Goal: Task Accomplishment & Management: Complete application form

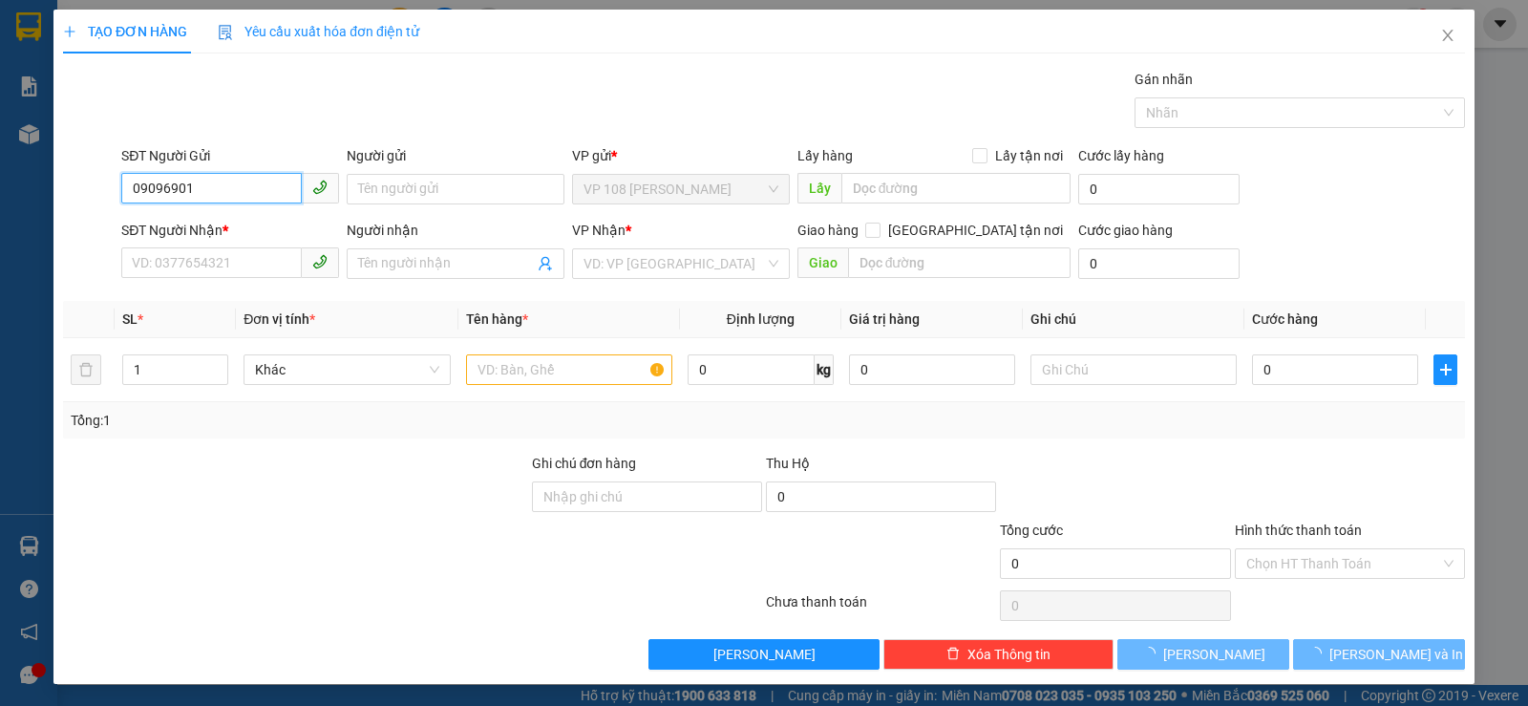
click at [250, 180] on input "09096901" at bounding box center [211, 188] width 181 height 31
type input "0909690103"
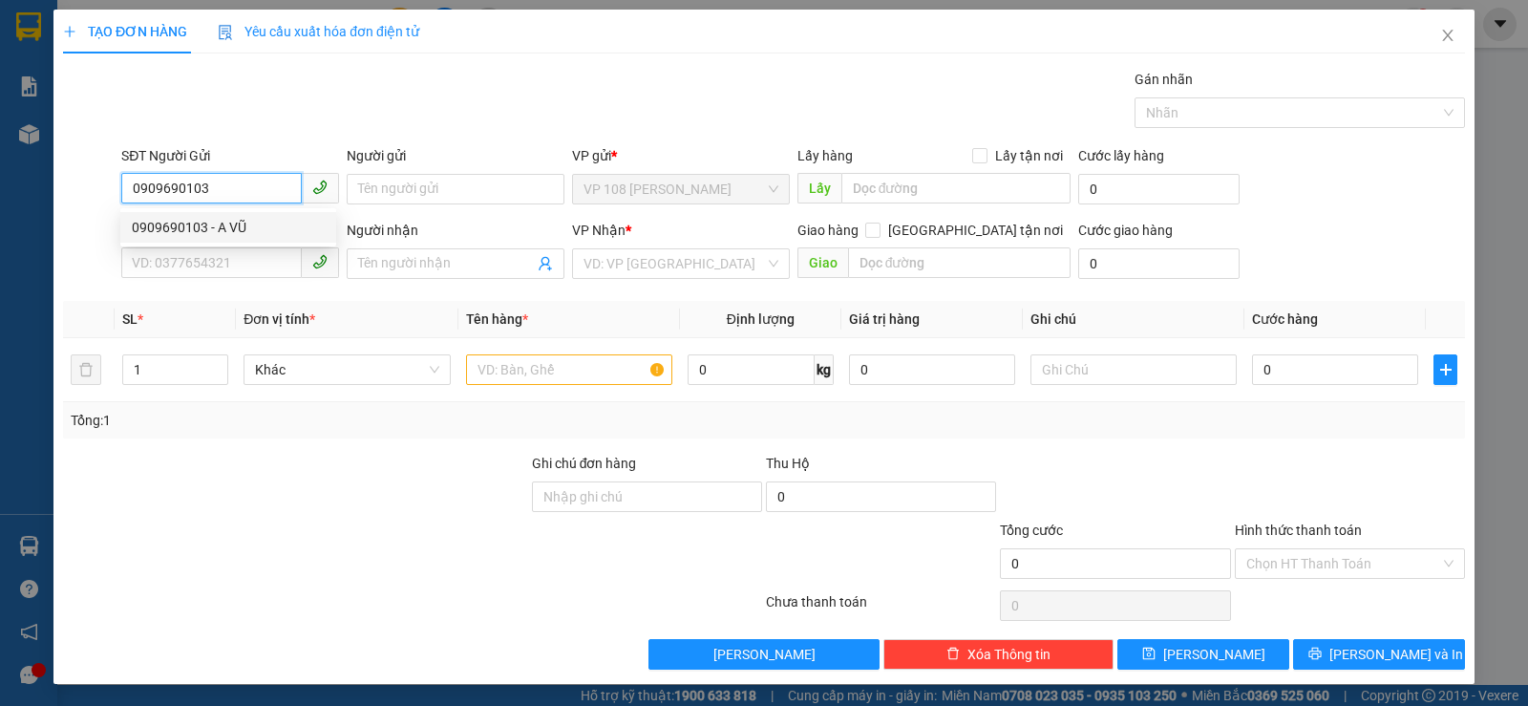
click at [249, 189] on input "0909690103" at bounding box center [211, 188] width 181 height 31
click at [247, 222] on div "0909690103 - A VŨ" at bounding box center [228, 227] width 193 height 21
type input "A VŨ"
type input "0903819411"
type input "[PERSON_NAME]"
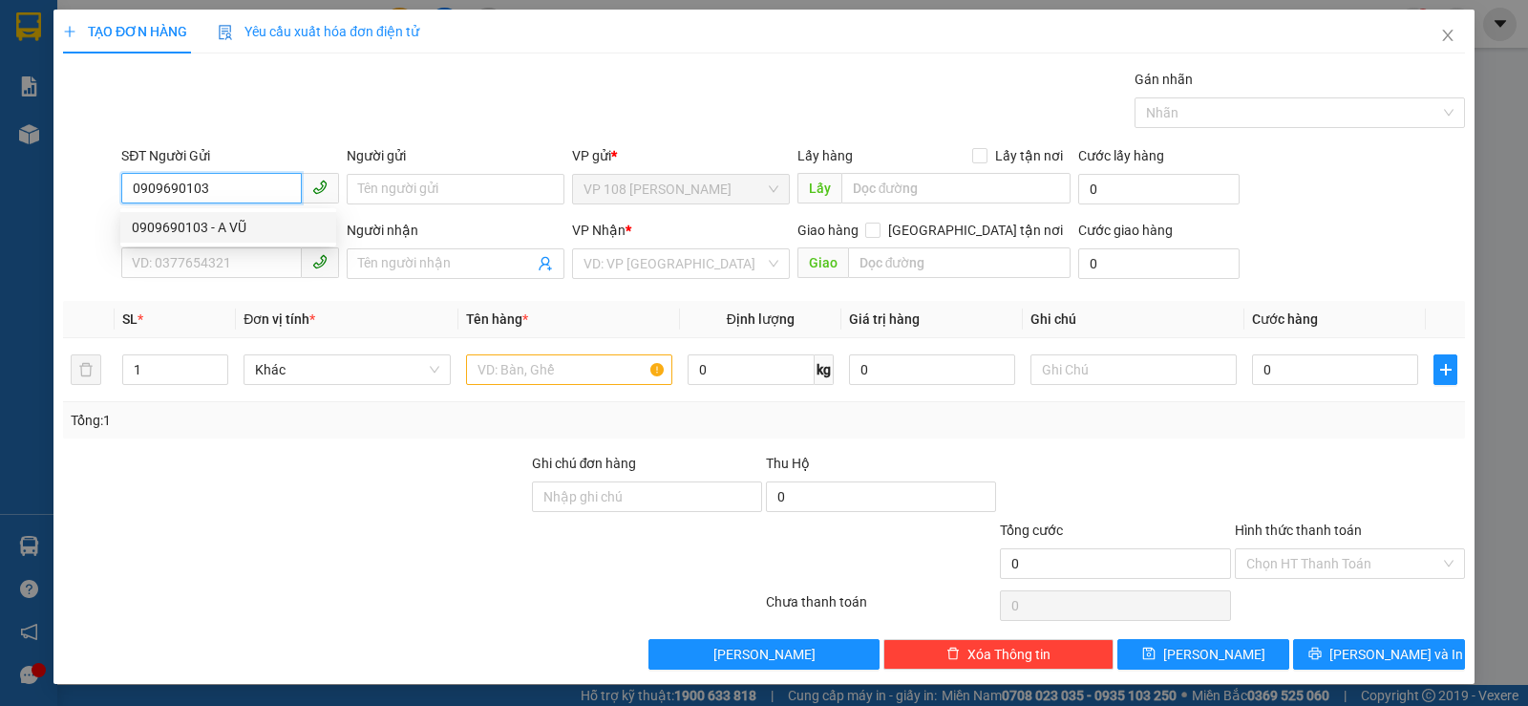
type input "VPQ1"
type input "30.000"
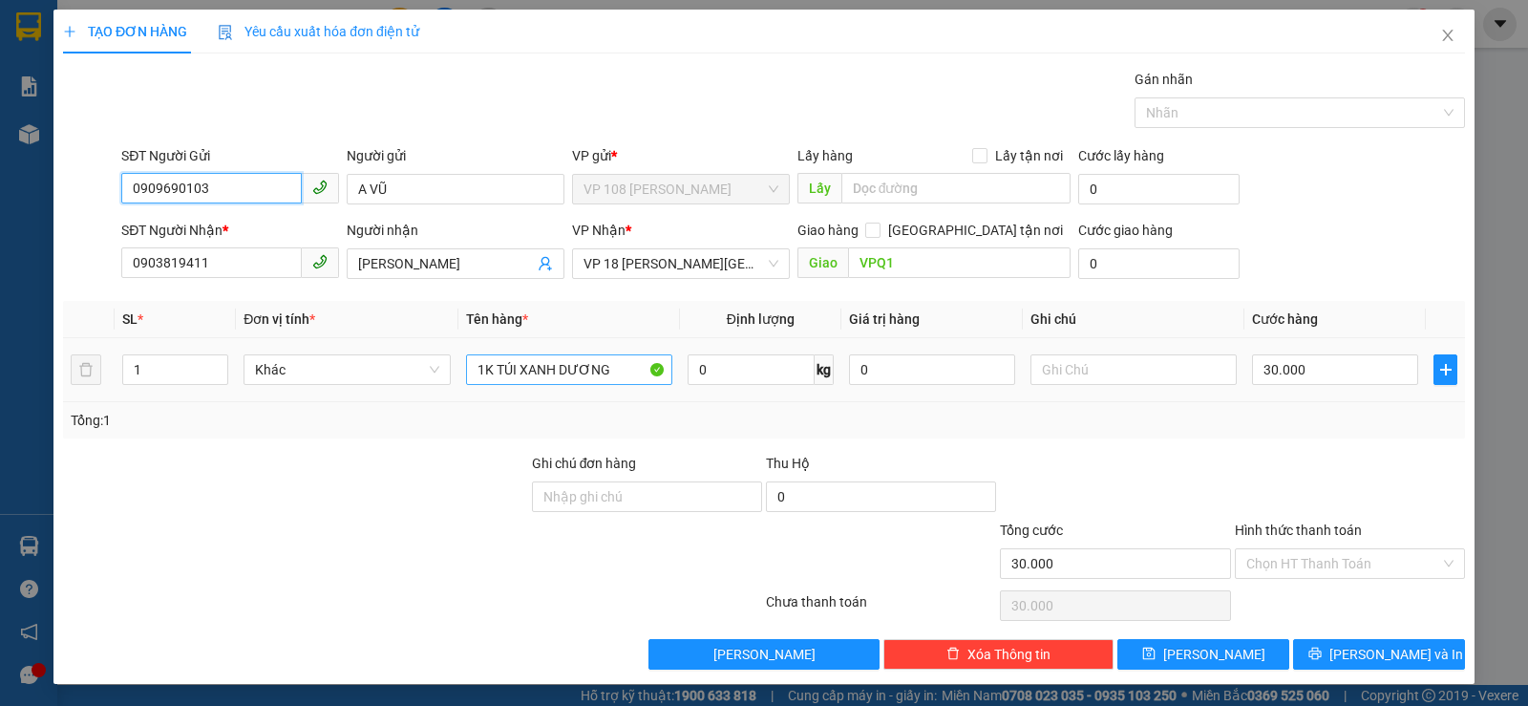
type input "0909690103"
click at [564, 361] on input "1K TÚI XANH DƯƠNG" at bounding box center [569, 369] width 206 height 31
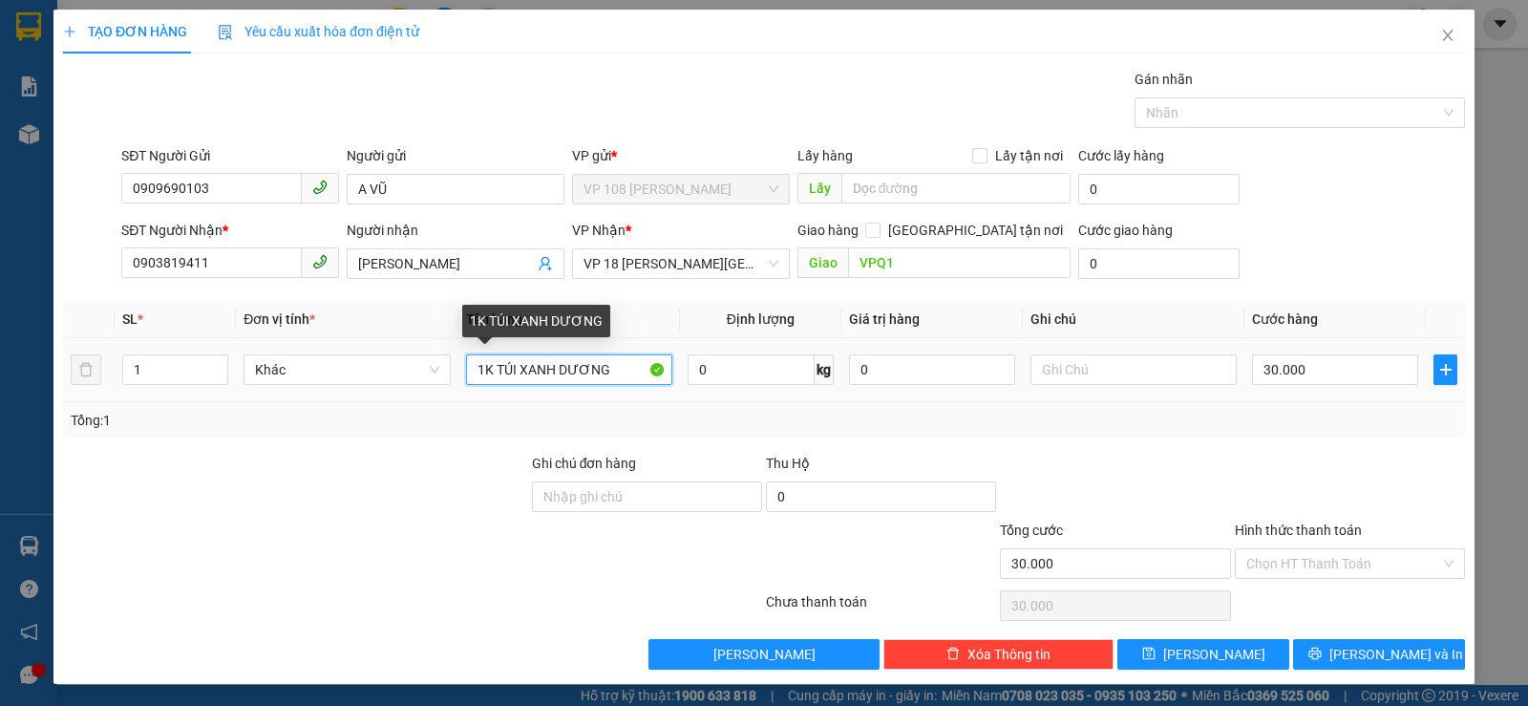
click at [564, 361] on input "1K TÚI XANH DƯƠNG" at bounding box center [569, 369] width 206 height 31
type input "1 TÚI NILONG"
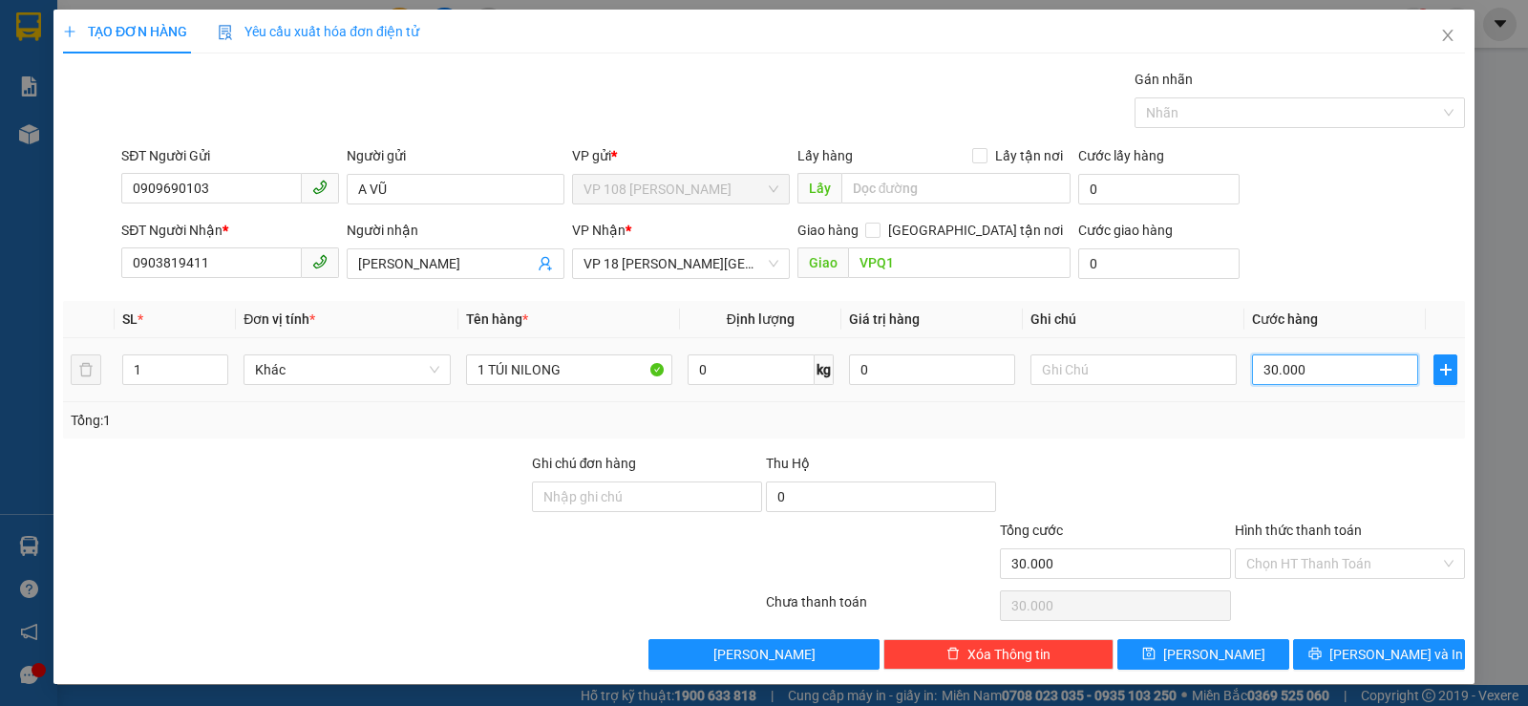
click at [1351, 363] on input "30.000" at bounding box center [1335, 369] width 166 height 31
type input "4"
type input "40"
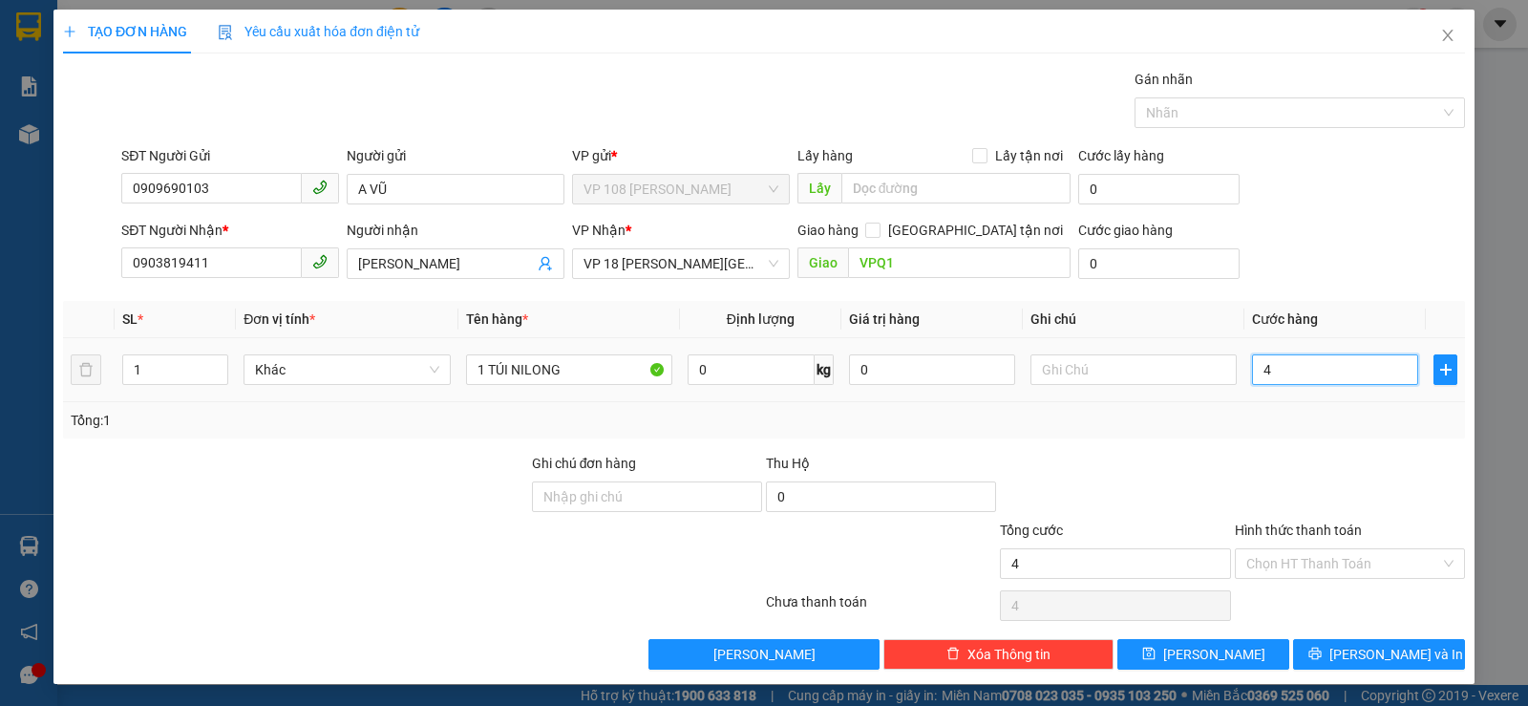
type input "40"
type input "400"
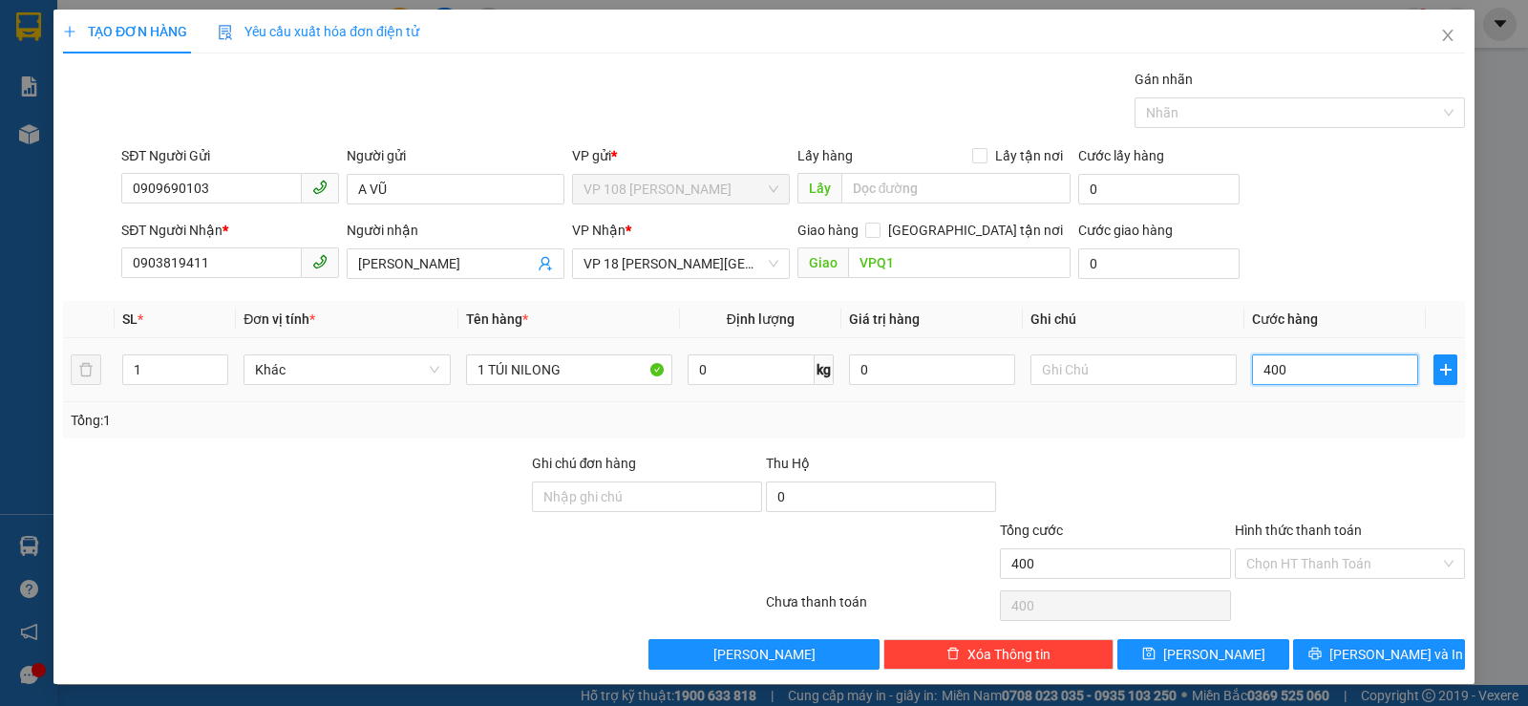
type input "4.000"
type input "40.000"
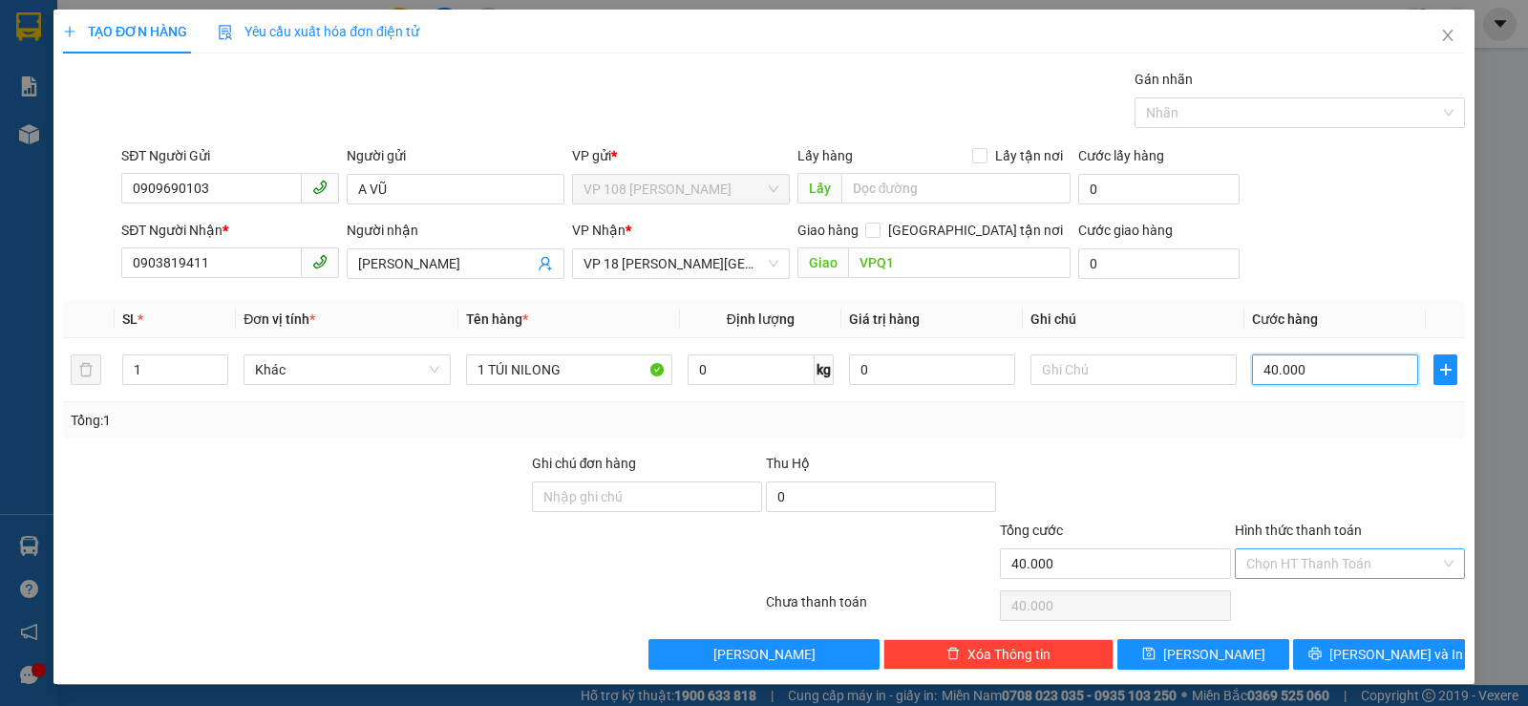
type input "40.000"
click at [1347, 558] on input "Hình thức thanh toán" at bounding box center [1343, 563] width 194 height 29
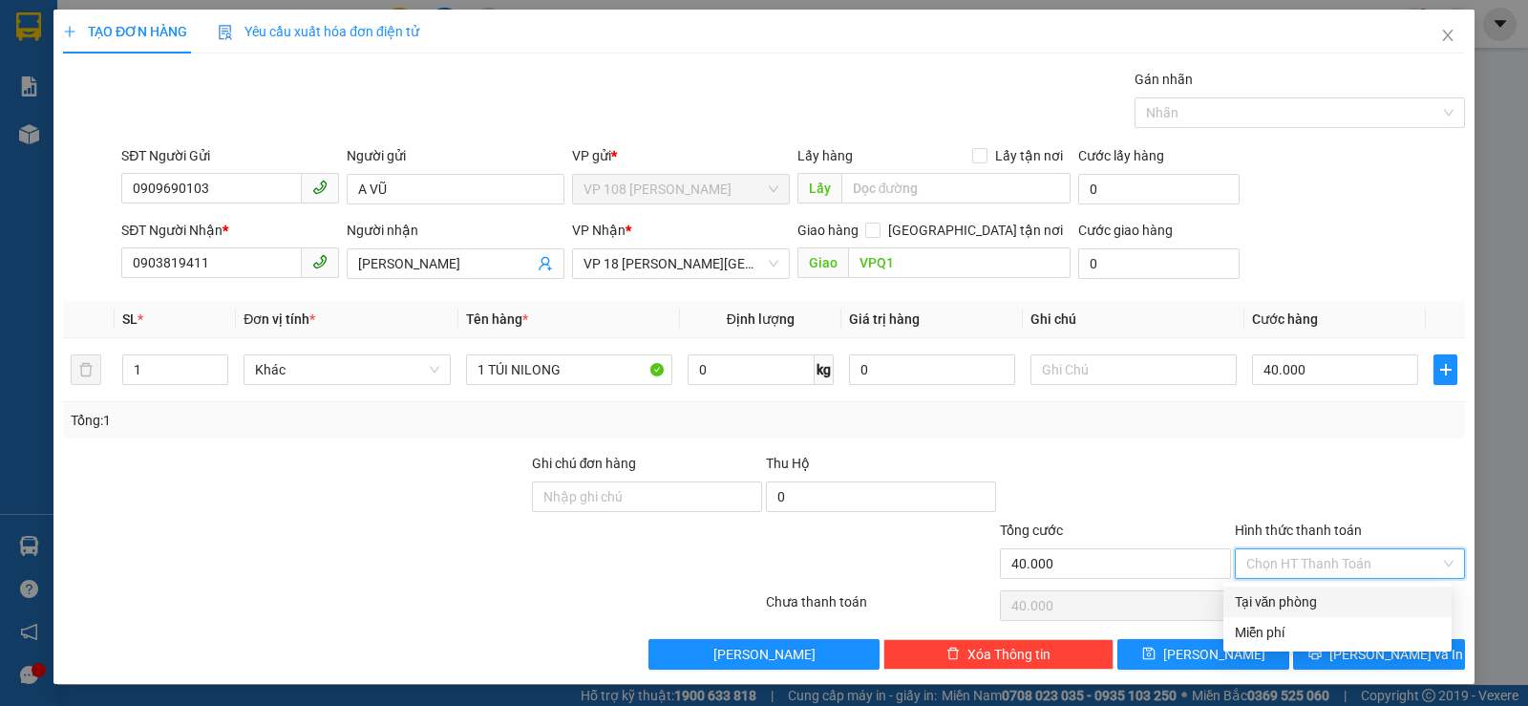
click at [1315, 596] on div "Tại văn phòng" at bounding box center [1337, 601] width 205 height 21
type input "0"
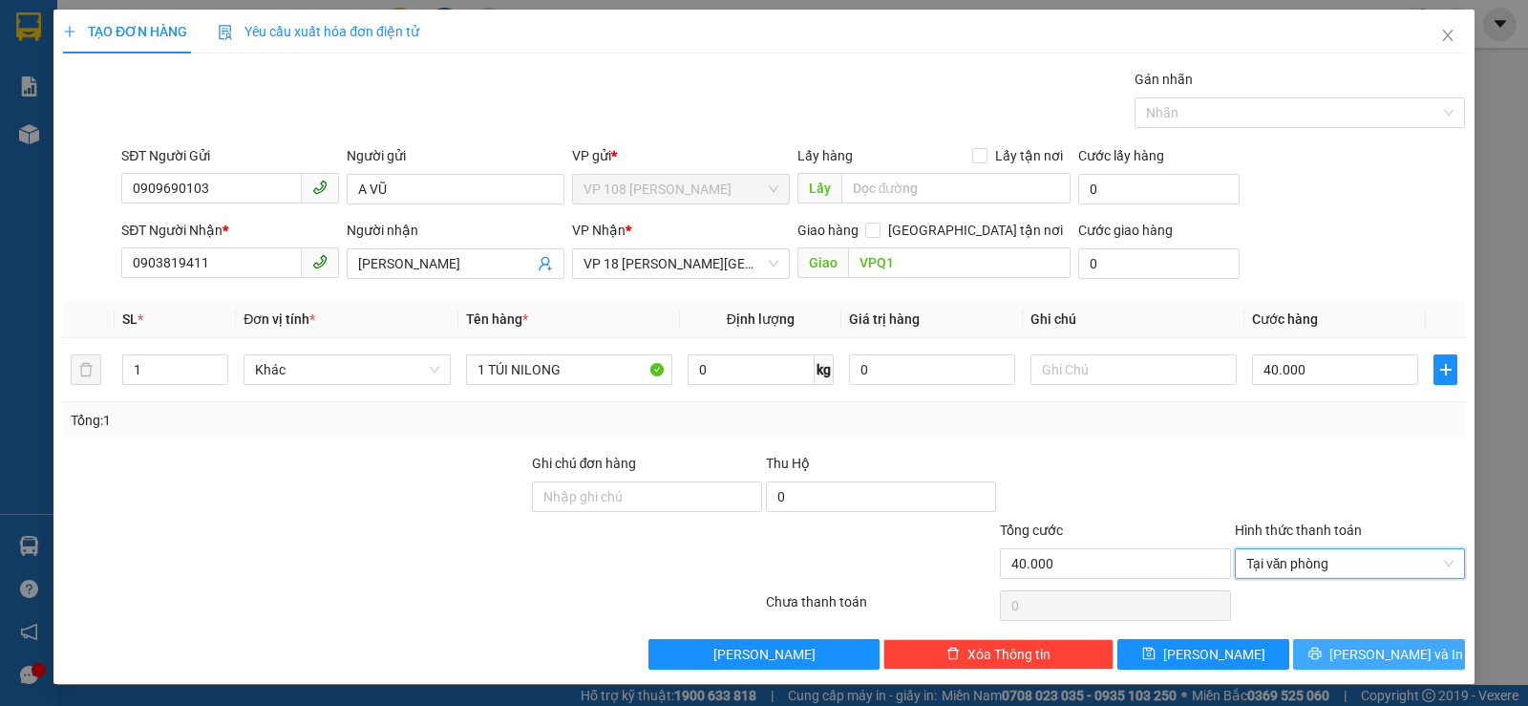
click at [1337, 645] on button "[PERSON_NAME] và In" at bounding box center [1379, 654] width 172 height 31
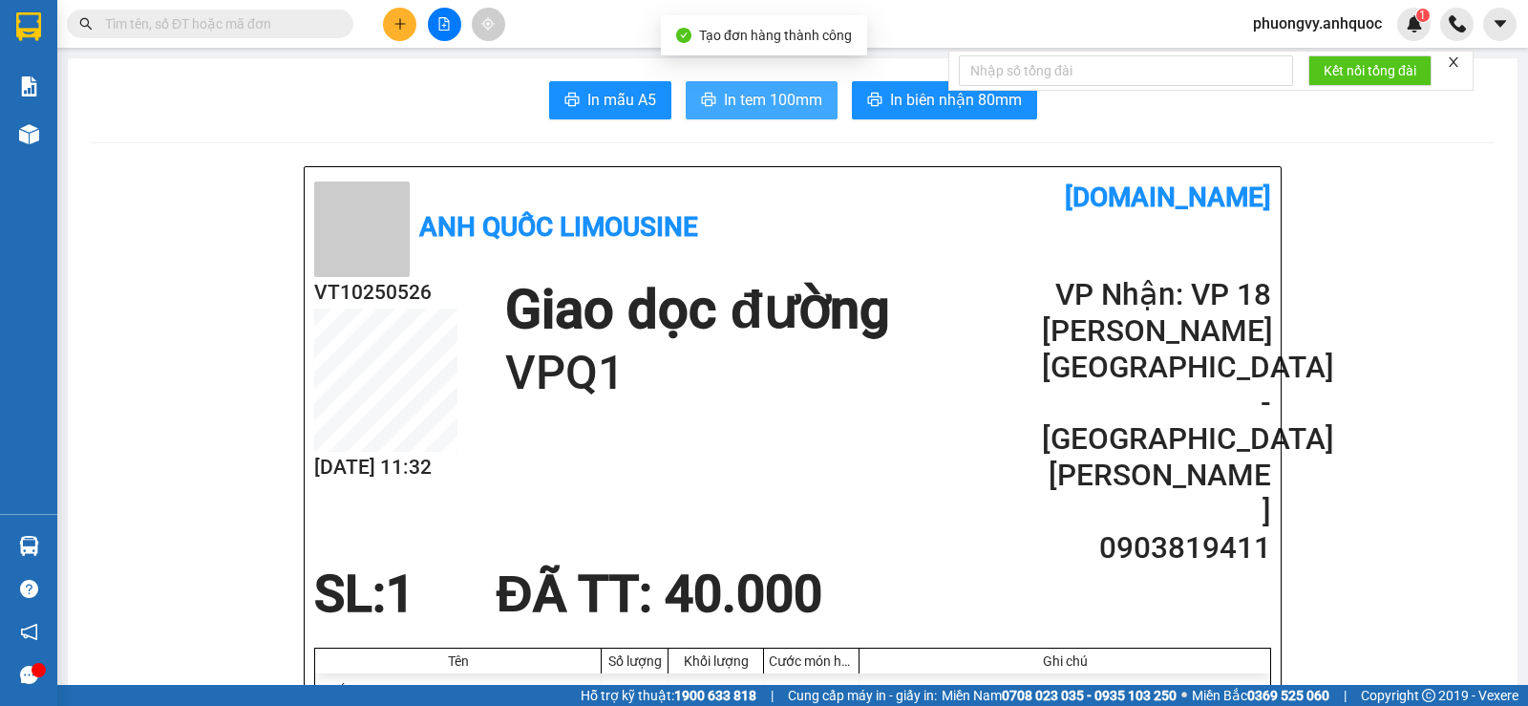
click at [743, 88] on span "In tem 100mm" at bounding box center [773, 100] width 98 height 24
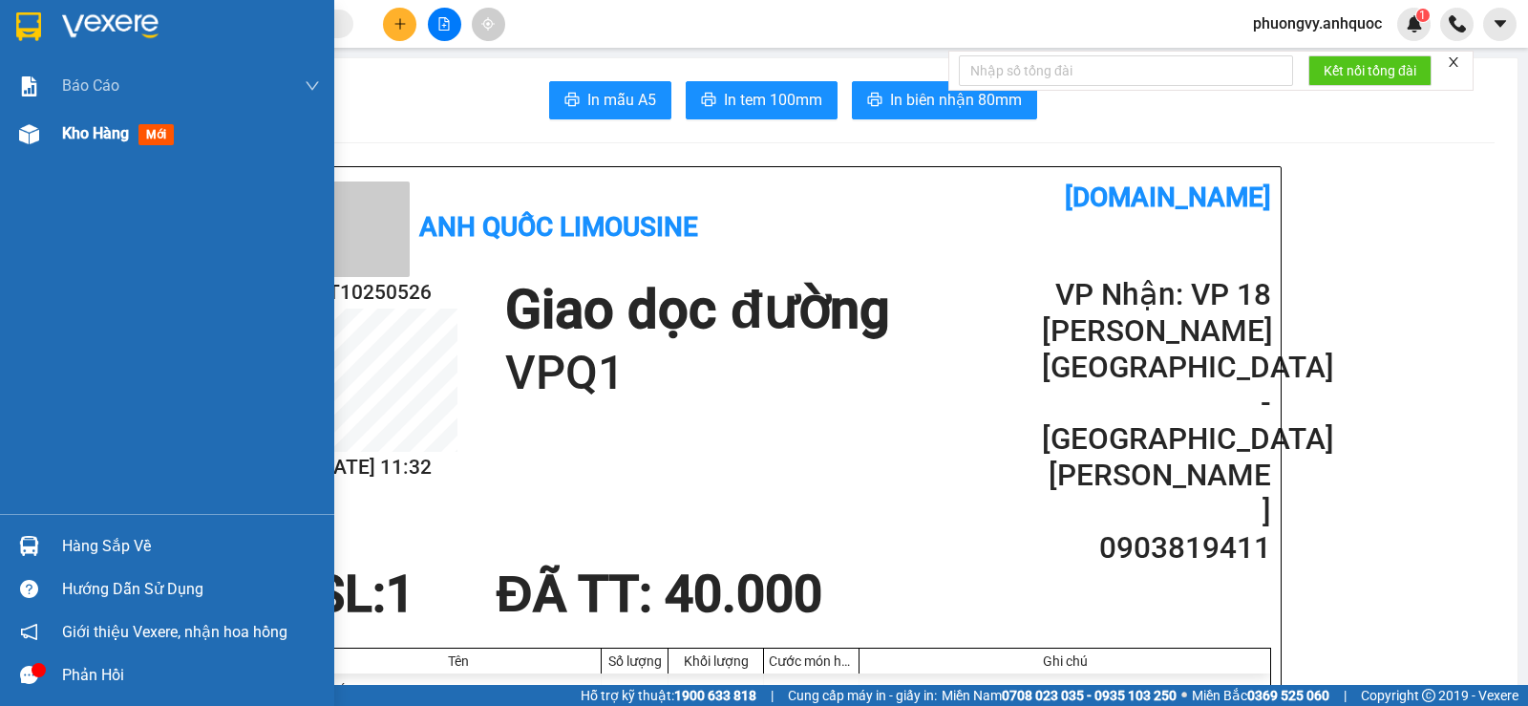
click at [104, 124] on span "Kho hàng" at bounding box center [95, 133] width 67 height 18
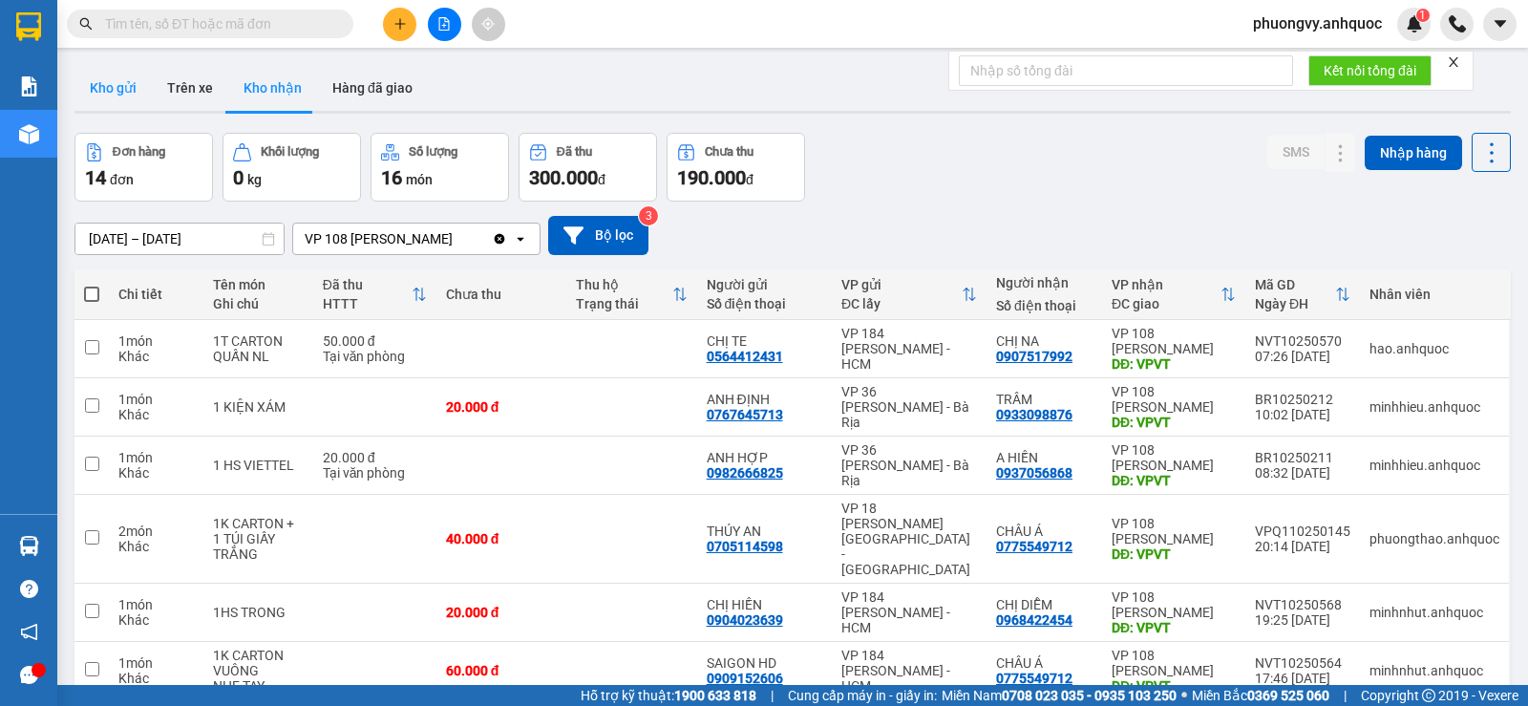
click at [110, 85] on button "Kho gửi" at bounding box center [113, 88] width 77 height 46
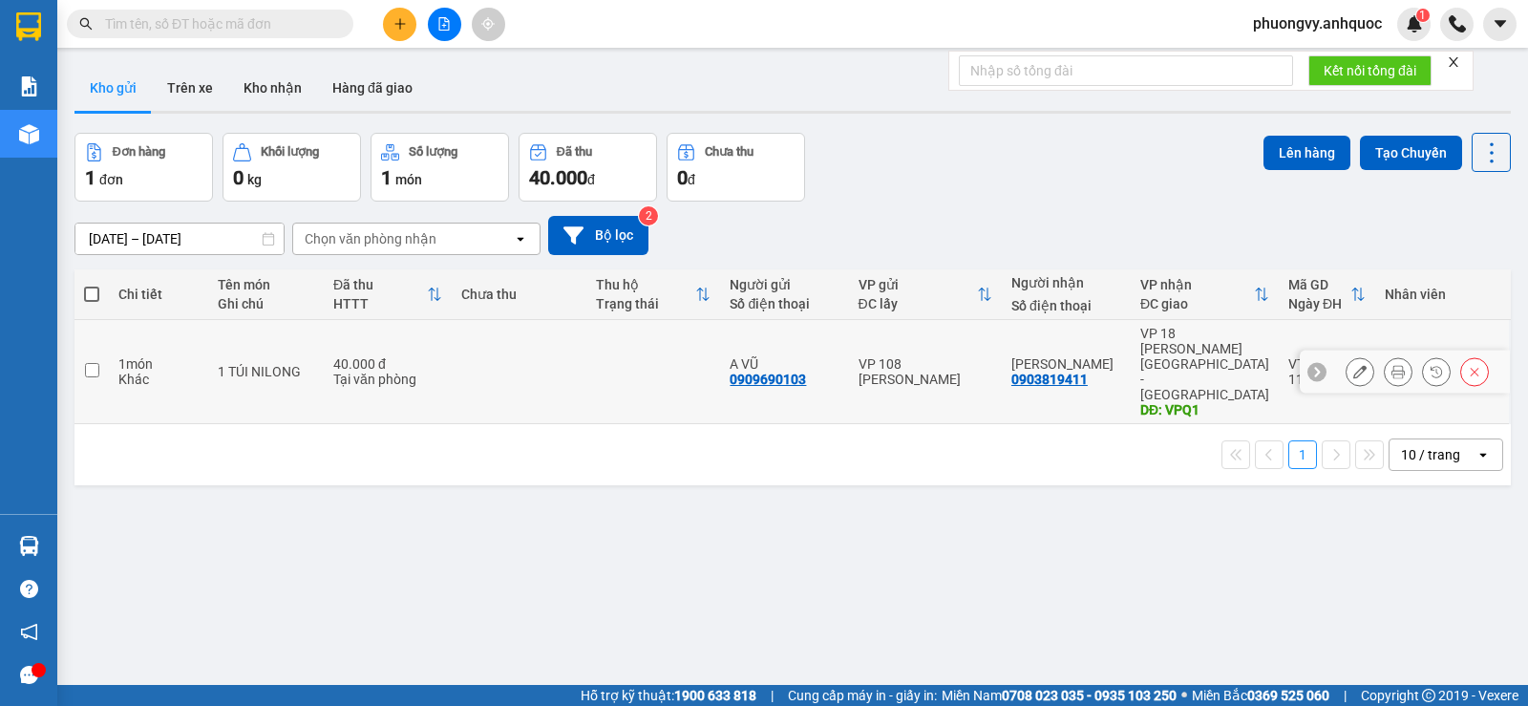
click at [306, 364] on div "1 TÚI NILONG" at bounding box center [266, 371] width 96 height 15
checkbox input "true"
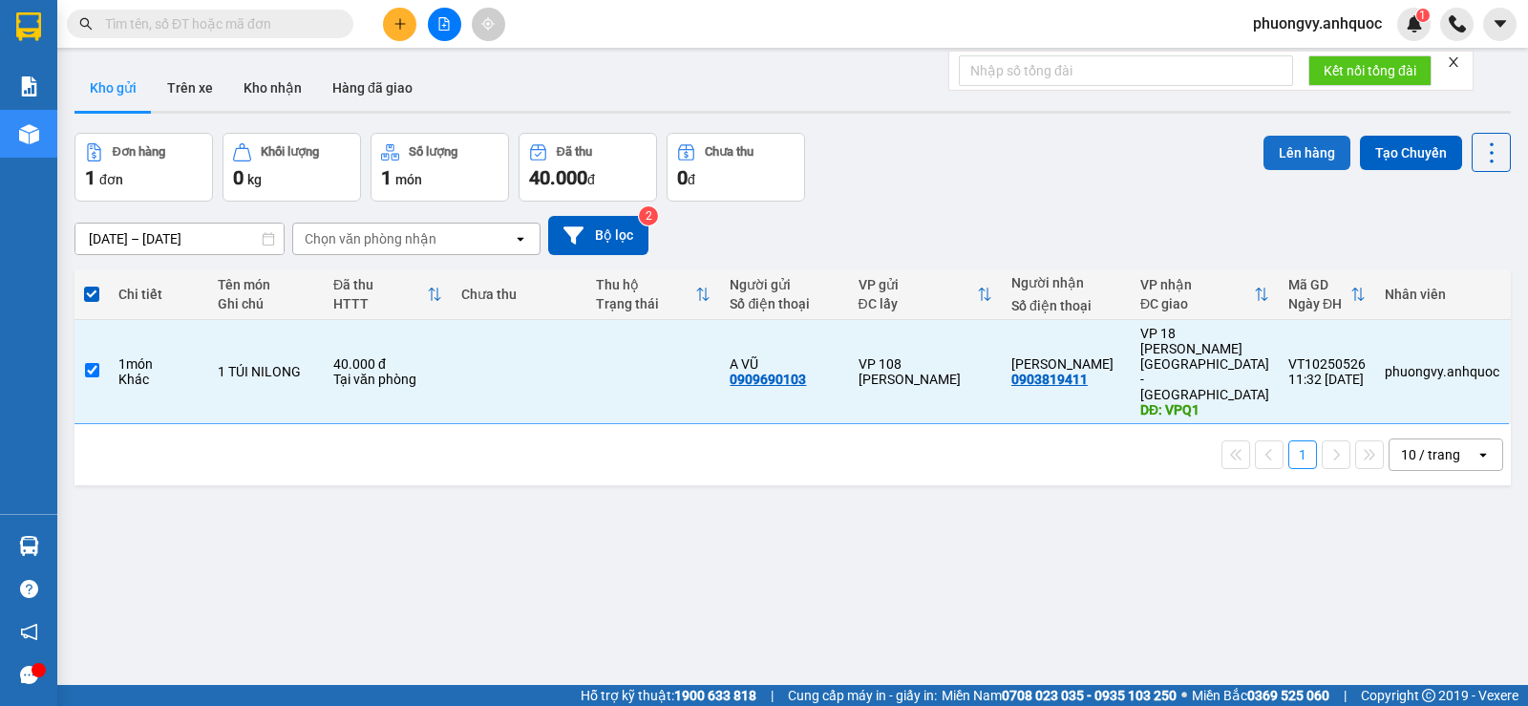
click at [1309, 160] on button "Lên hàng" at bounding box center [1307, 153] width 87 height 34
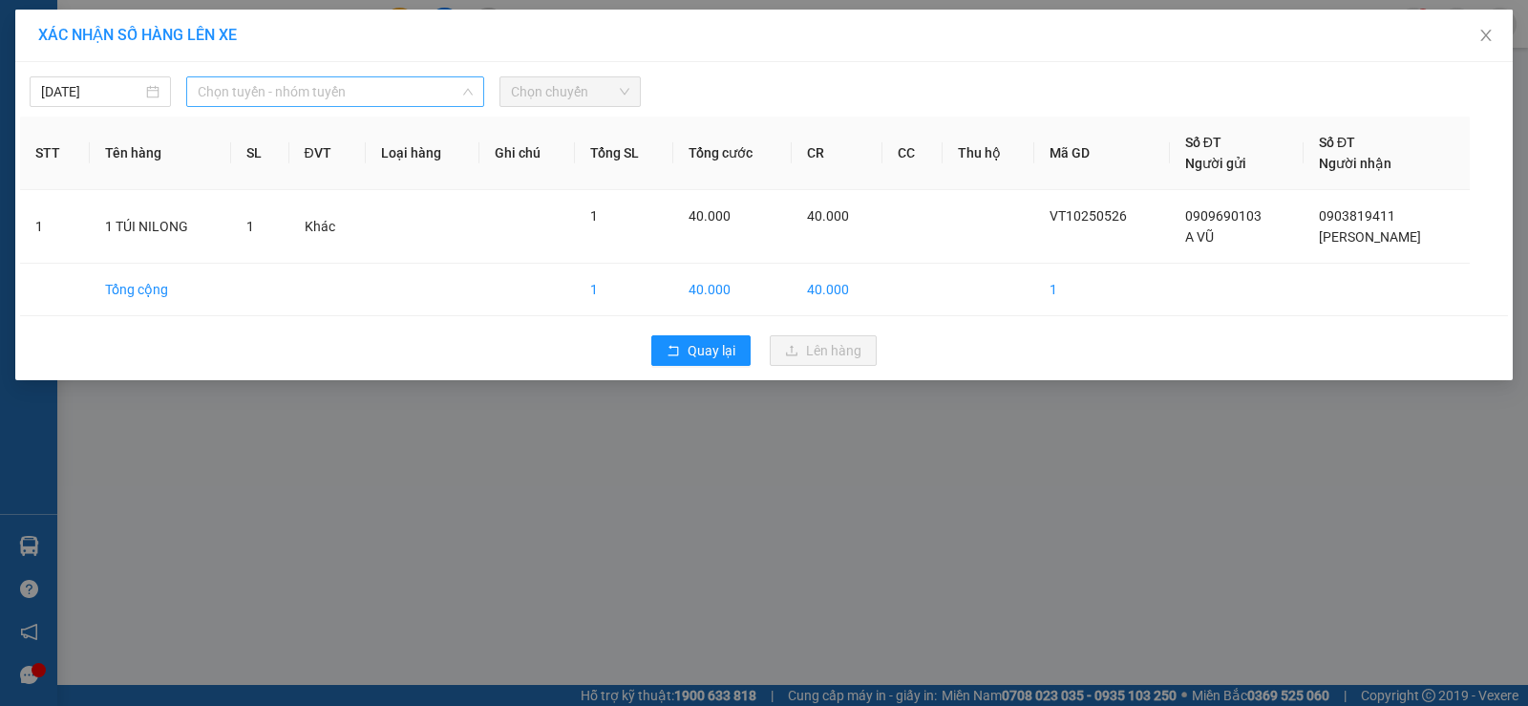
click at [307, 80] on span "Chọn tuyến - nhóm tuyến" at bounding box center [335, 91] width 275 height 29
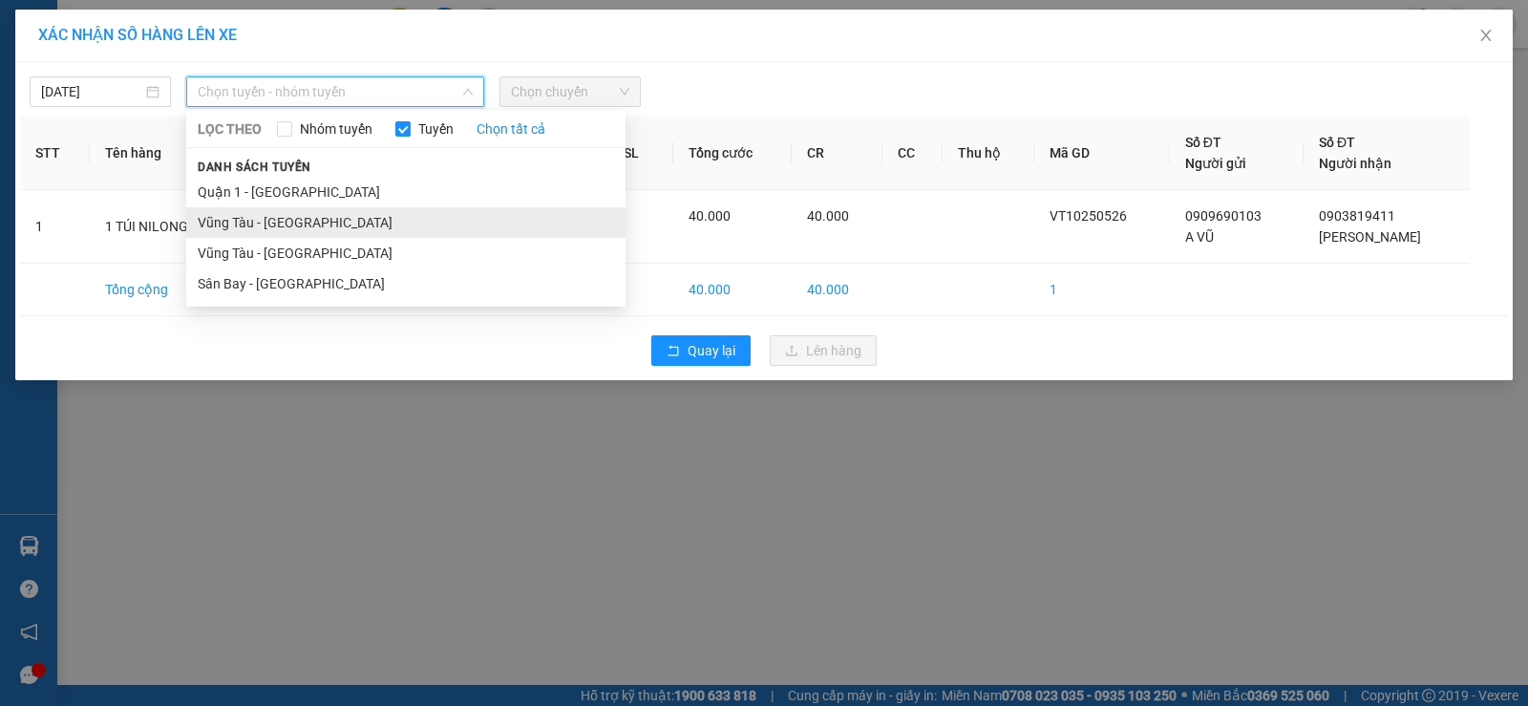
click at [285, 218] on li "Vũng Tàu - [GEOGRAPHIC_DATA]" at bounding box center [405, 222] width 439 height 31
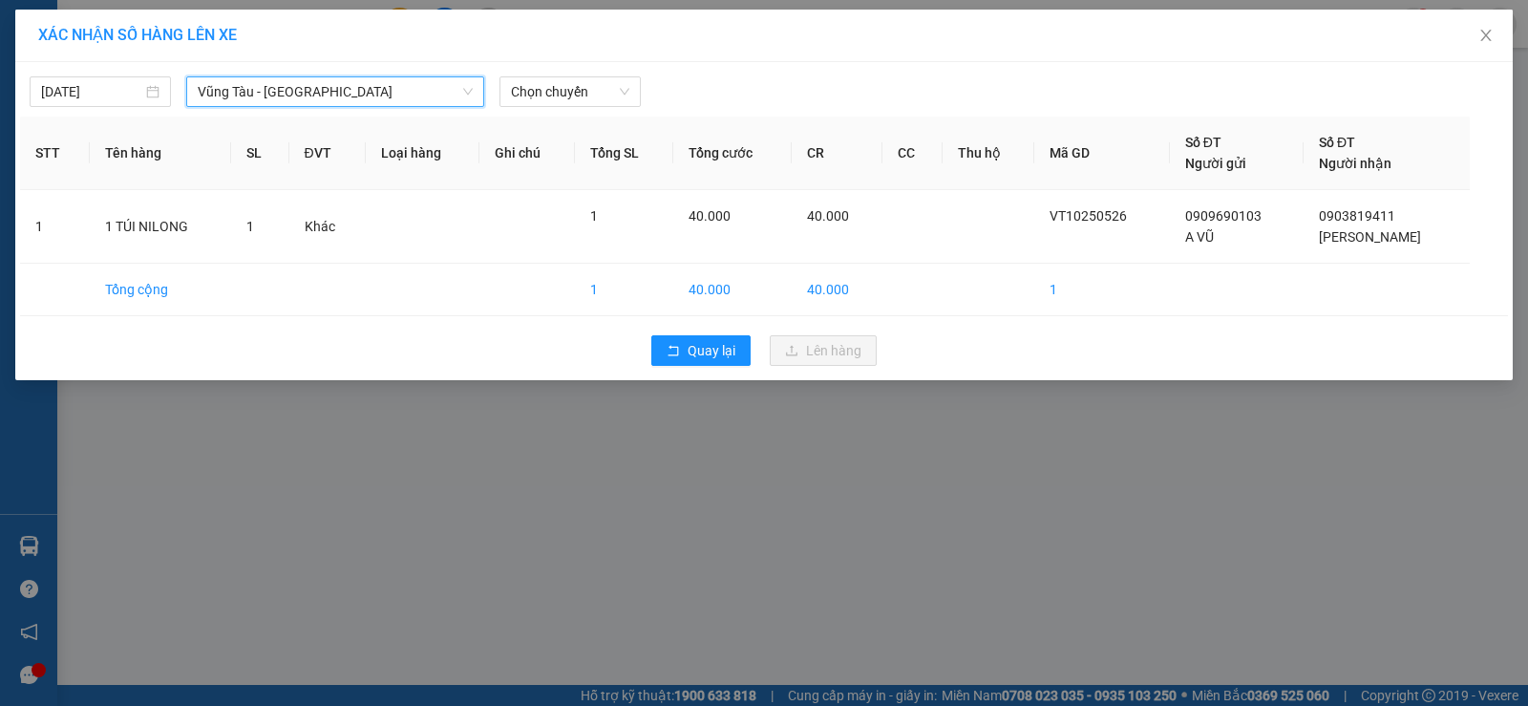
click at [620, 75] on div "[DATE] [GEOGRAPHIC_DATA] - Quận 1 [GEOGRAPHIC_DATA] - Quận 1 LỌC THEO Nhóm tuyế…" at bounding box center [764, 87] width 1488 height 40
click at [602, 94] on span "Chọn chuyến" at bounding box center [570, 91] width 118 height 29
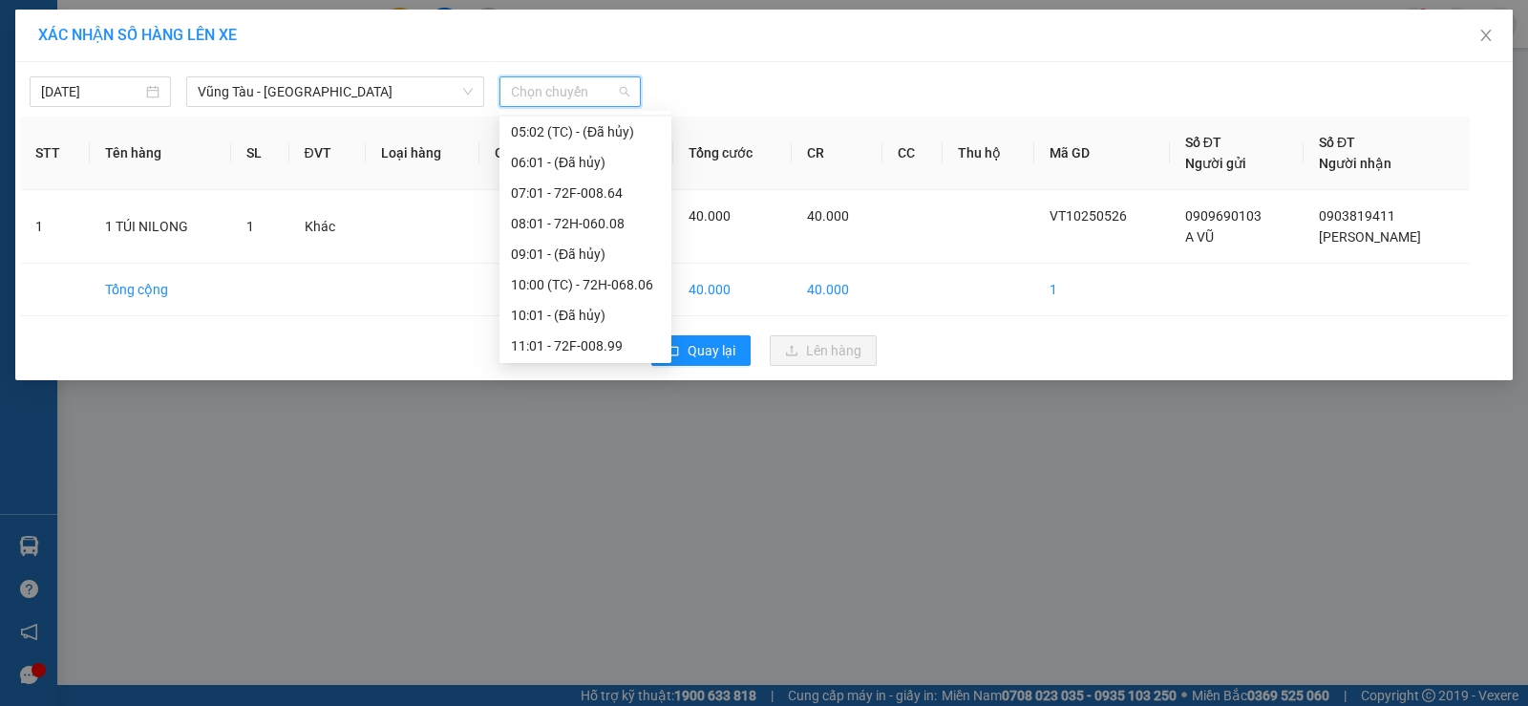
scroll to position [191, 0]
click at [593, 300] on div "12:01 - 72B-028.77" at bounding box center [585, 305] width 149 height 21
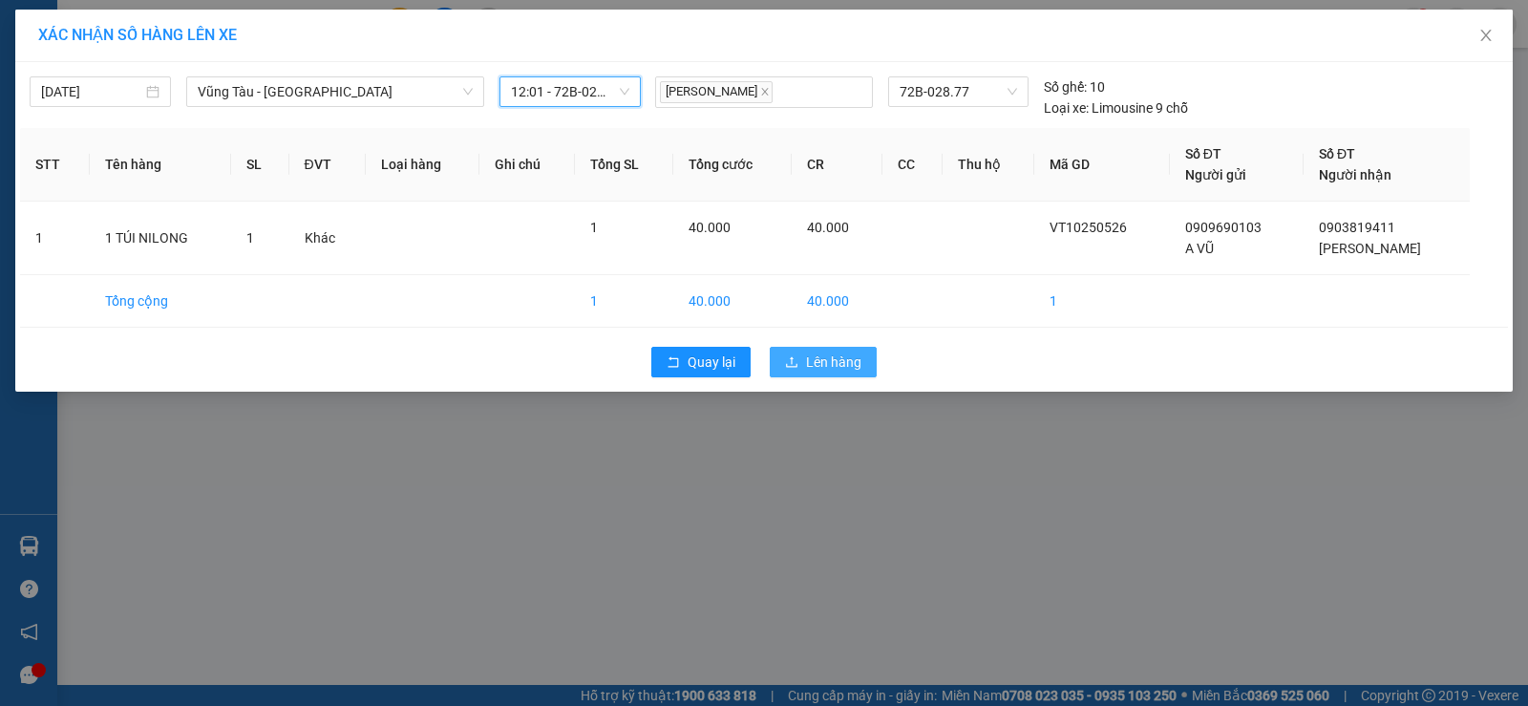
click at [802, 357] on button "Lên hàng" at bounding box center [823, 362] width 107 height 31
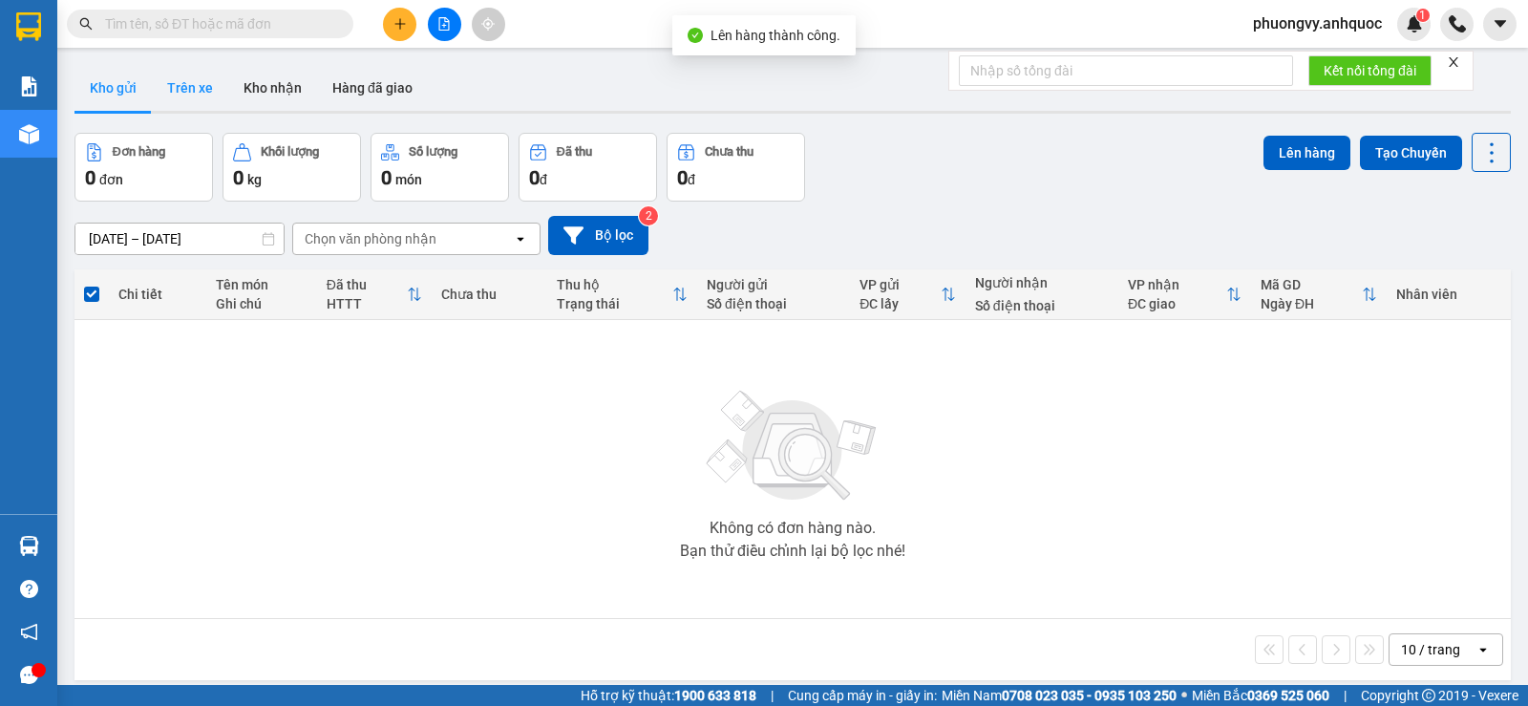
click at [184, 96] on button "Trên xe" at bounding box center [190, 88] width 76 height 46
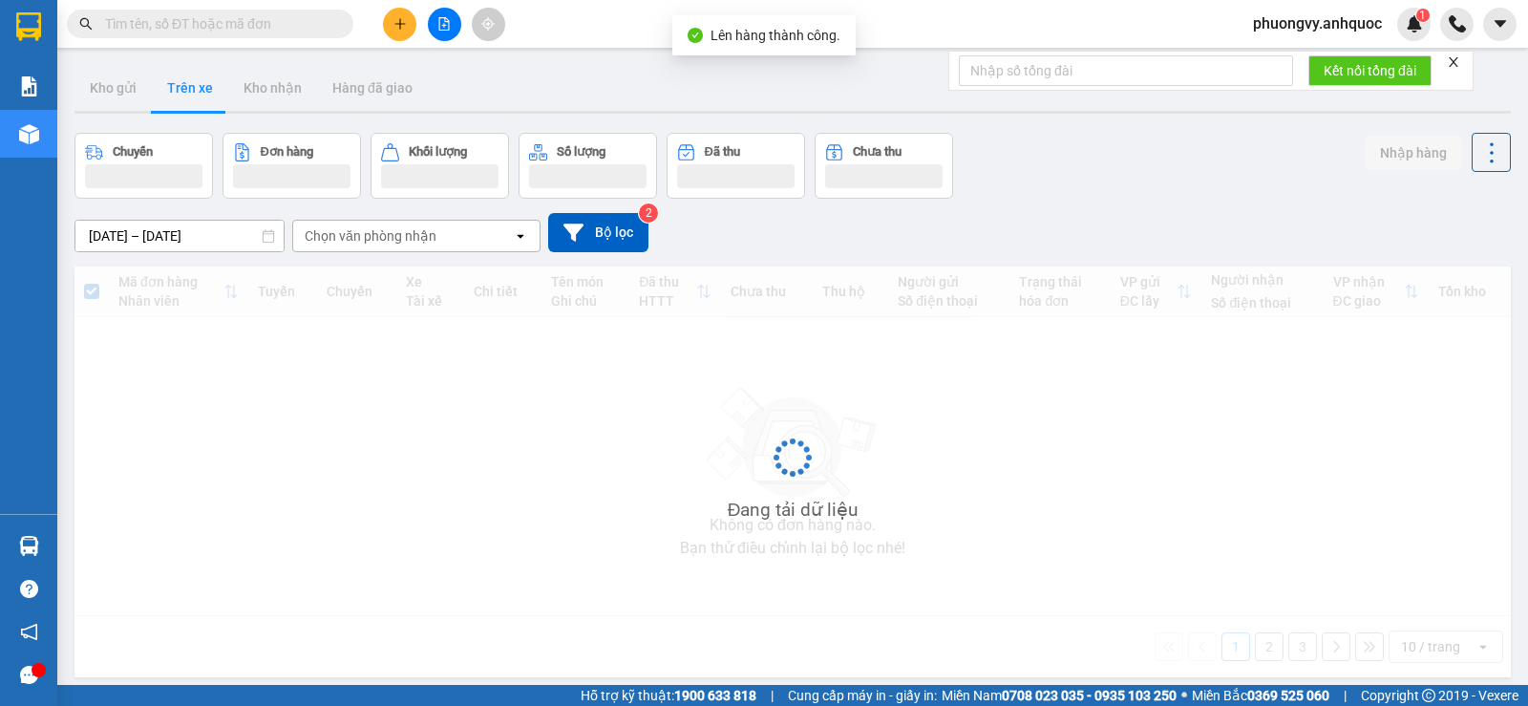
click at [184, 96] on button "Trên xe" at bounding box center [190, 88] width 76 height 46
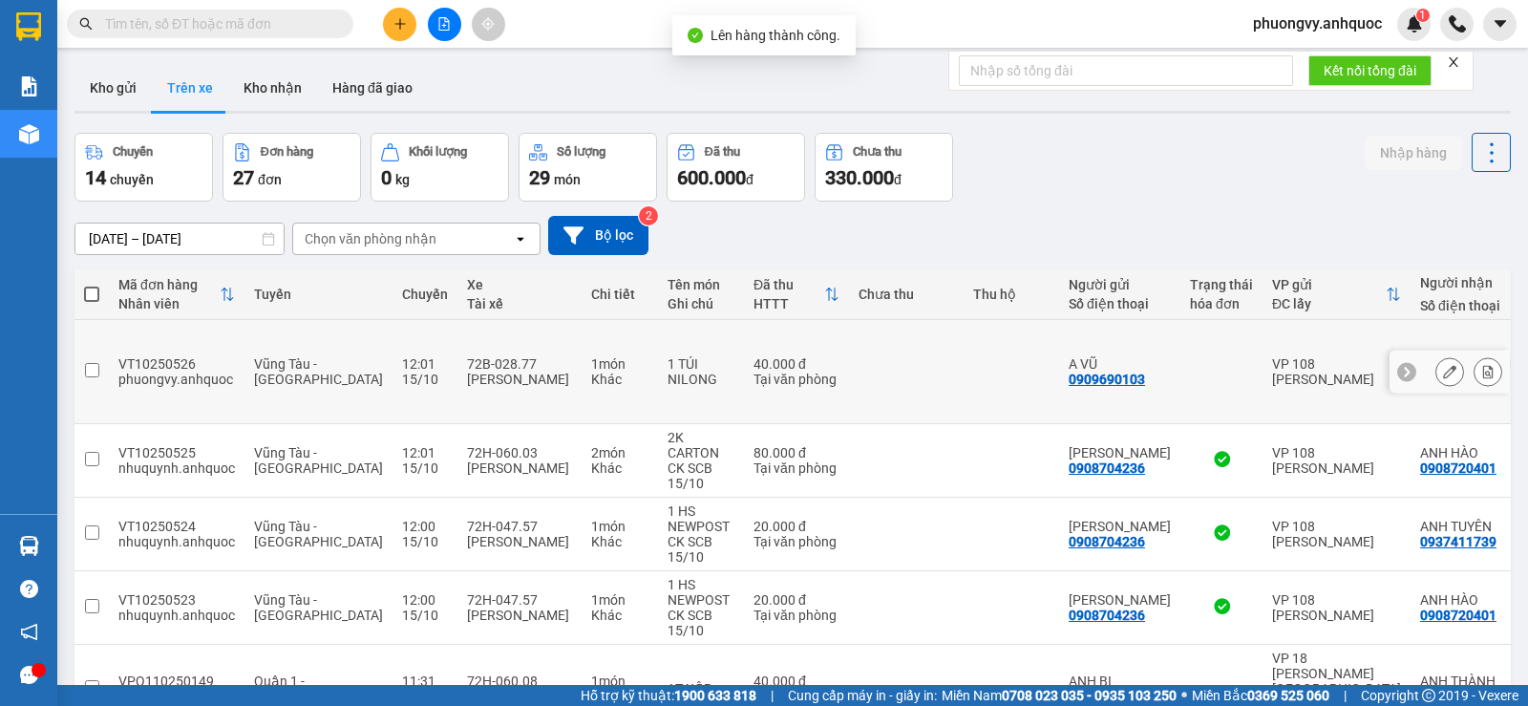
click at [1483, 365] on icon at bounding box center [1488, 371] width 11 height 13
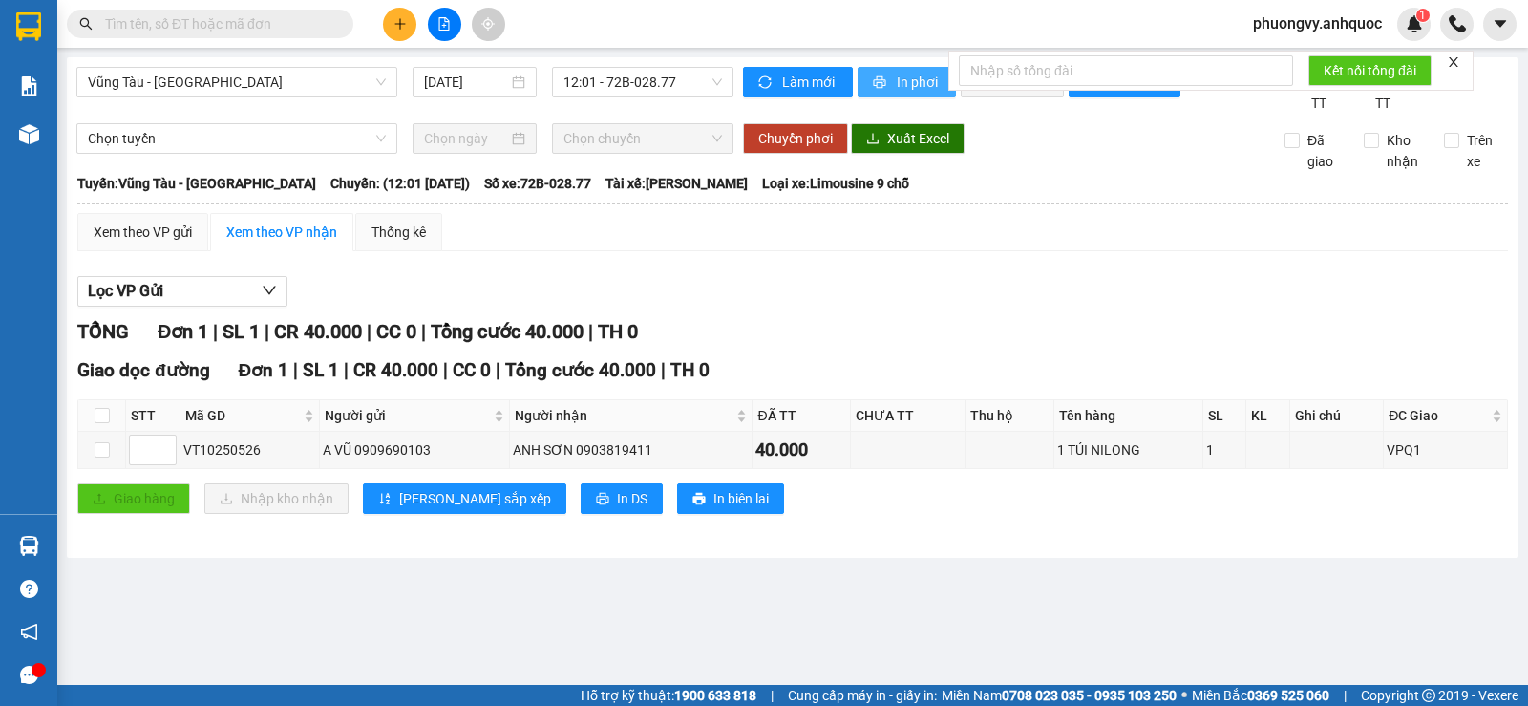
click at [897, 80] on span "In phơi" at bounding box center [919, 82] width 44 height 21
click at [917, 90] on span "In phơi" at bounding box center [919, 82] width 44 height 21
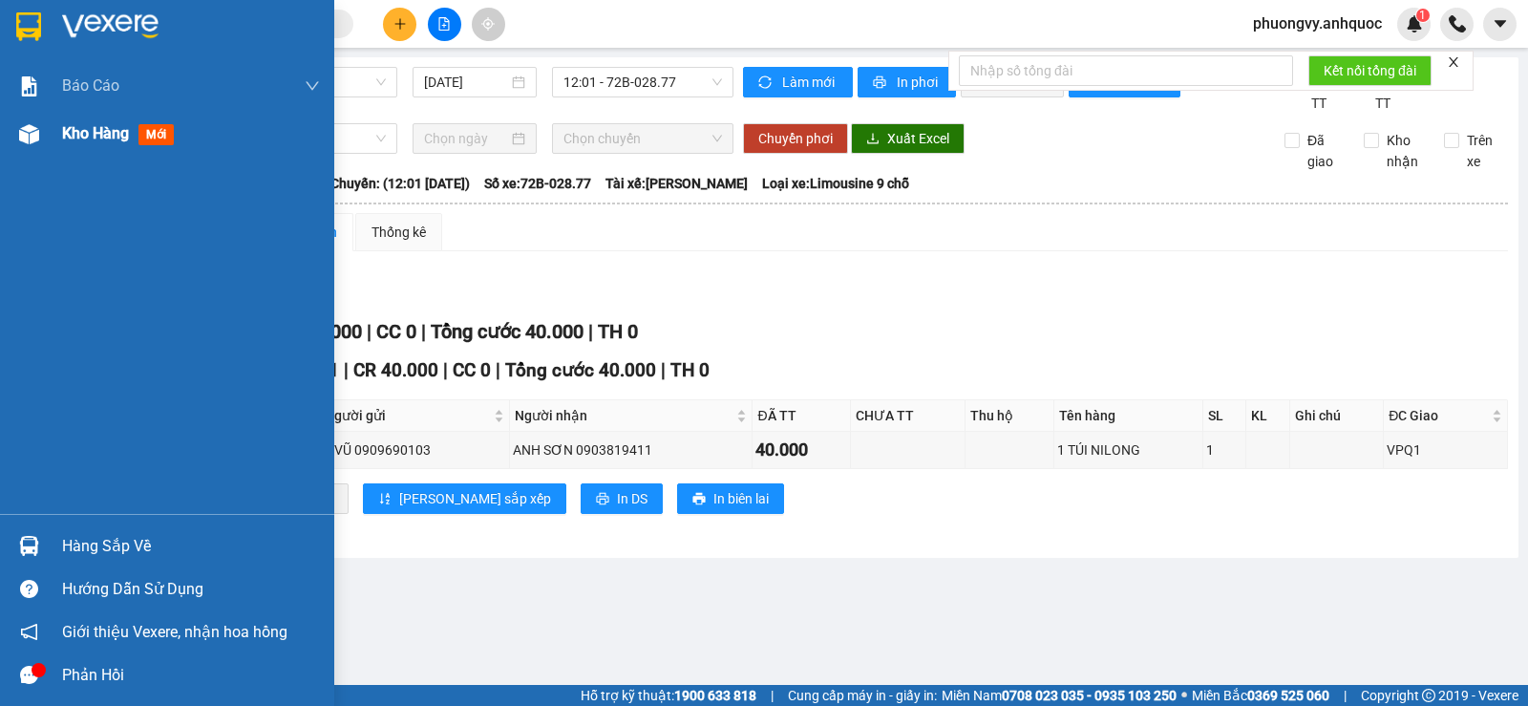
click at [133, 123] on div "Kho hàng mới" at bounding box center [121, 133] width 119 height 24
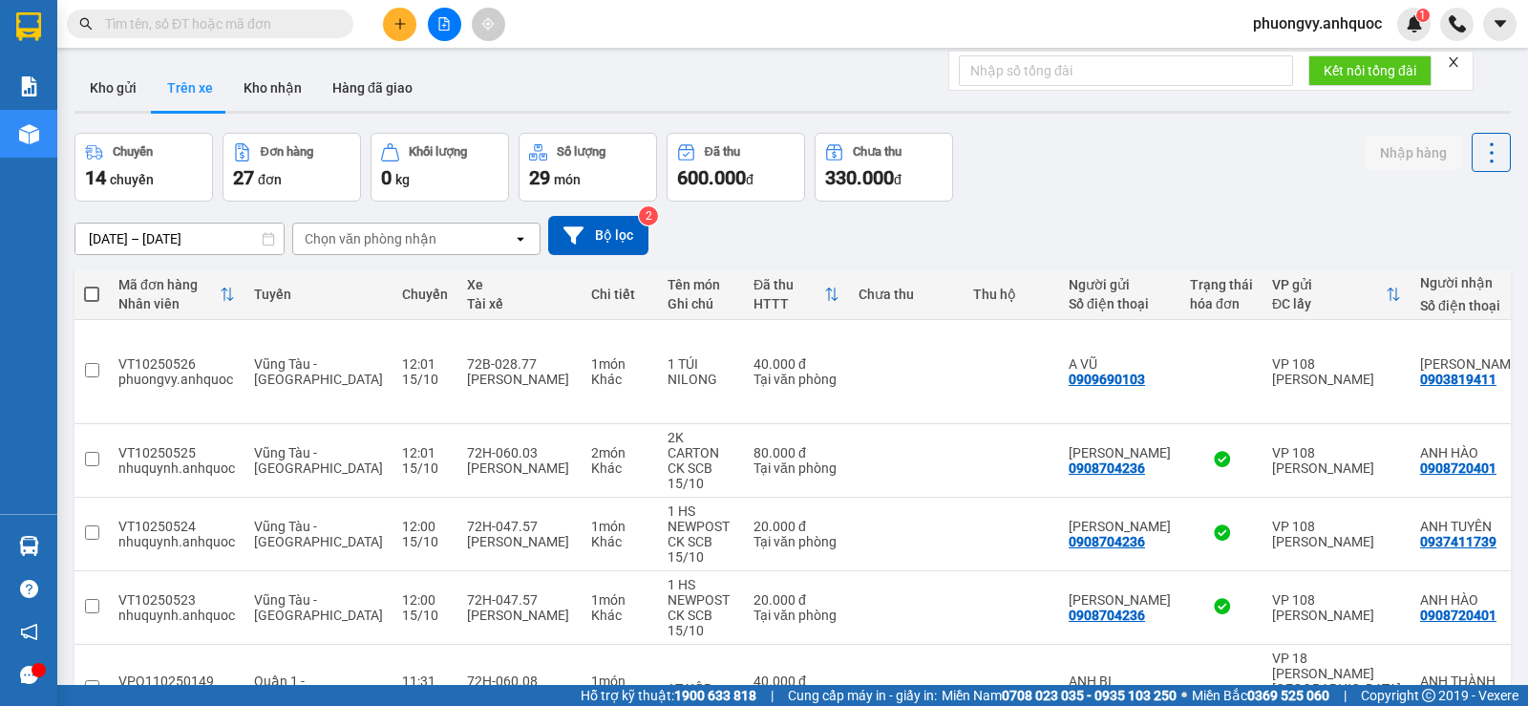
click at [268, 17] on input "text" at bounding box center [217, 23] width 225 height 21
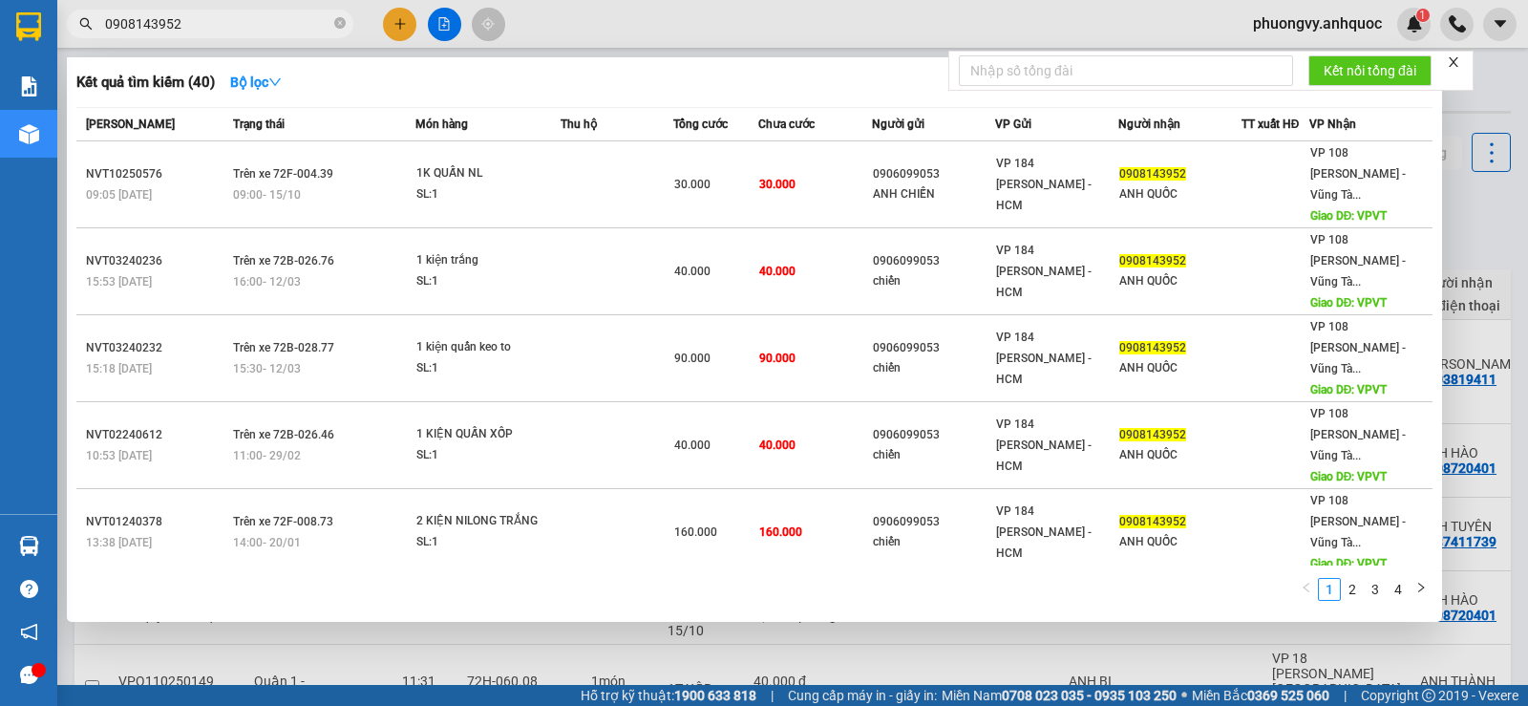
type input "0908143952"
click at [391, 21] on div at bounding box center [764, 353] width 1528 height 706
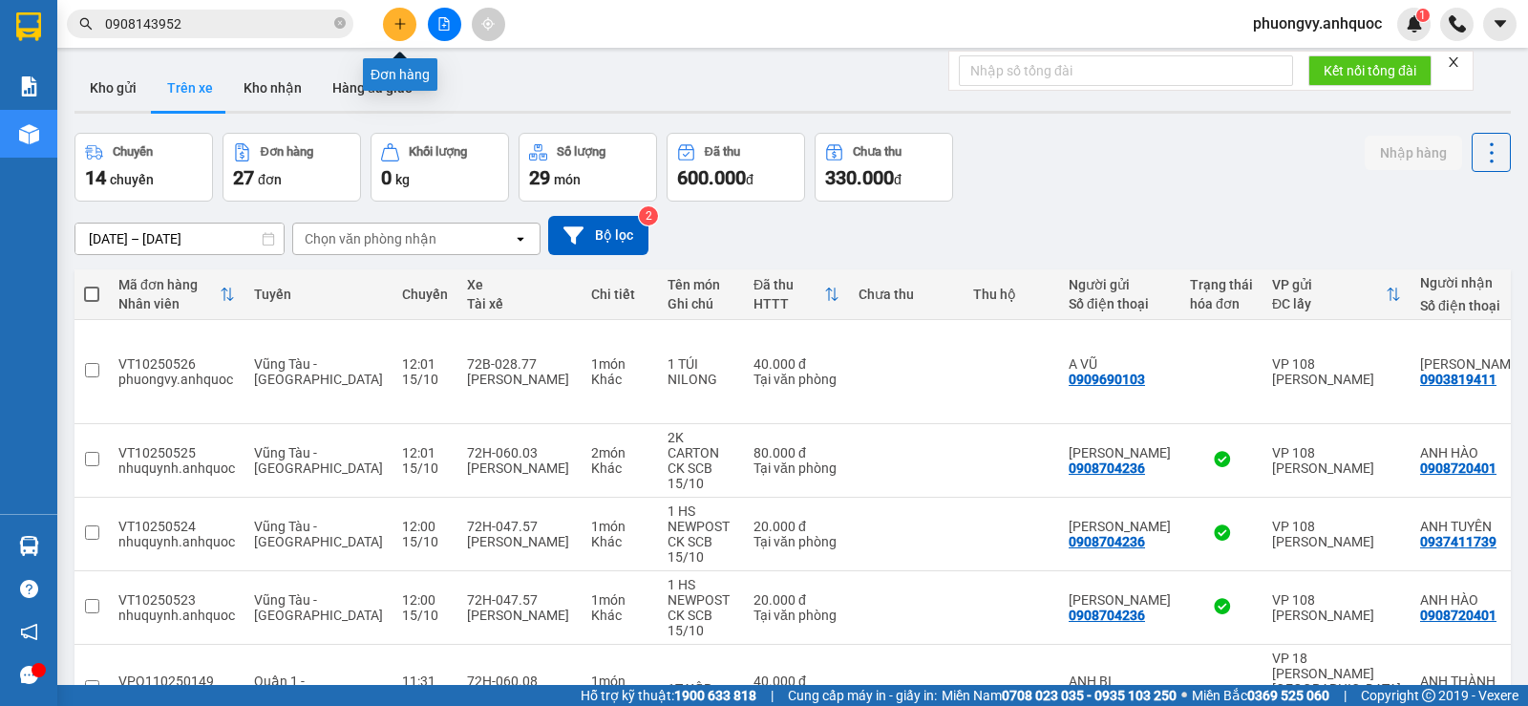
click at [400, 21] on icon "plus" at bounding box center [400, 23] width 13 height 13
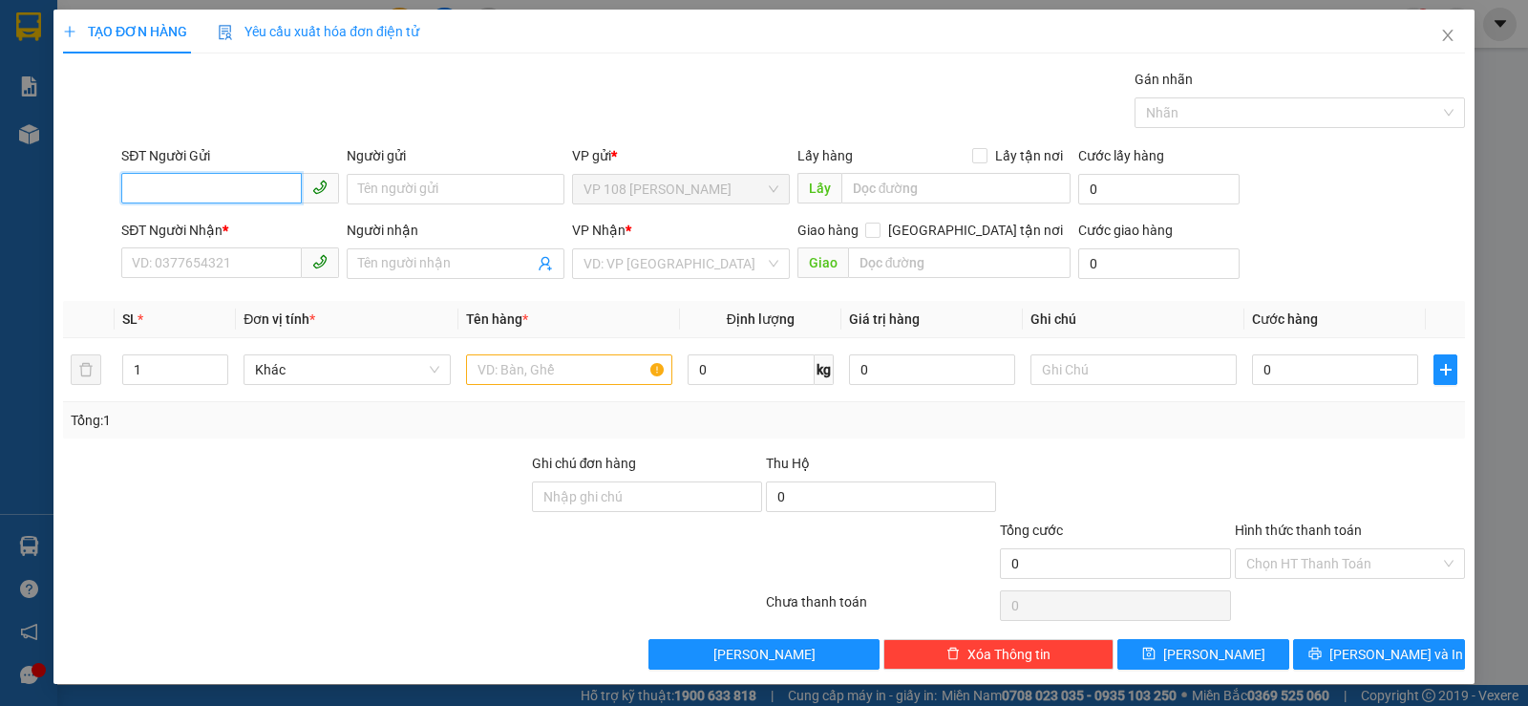
click at [248, 173] on input "SĐT Người Gửi" at bounding box center [211, 188] width 181 height 31
type input "0908656379"
click at [247, 222] on div "0908656379 - [GEOGRAPHIC_DATA]" at bounding box center [239, 227] width 215 height 21
type input "ANH HÒA"
type input "0764546113"
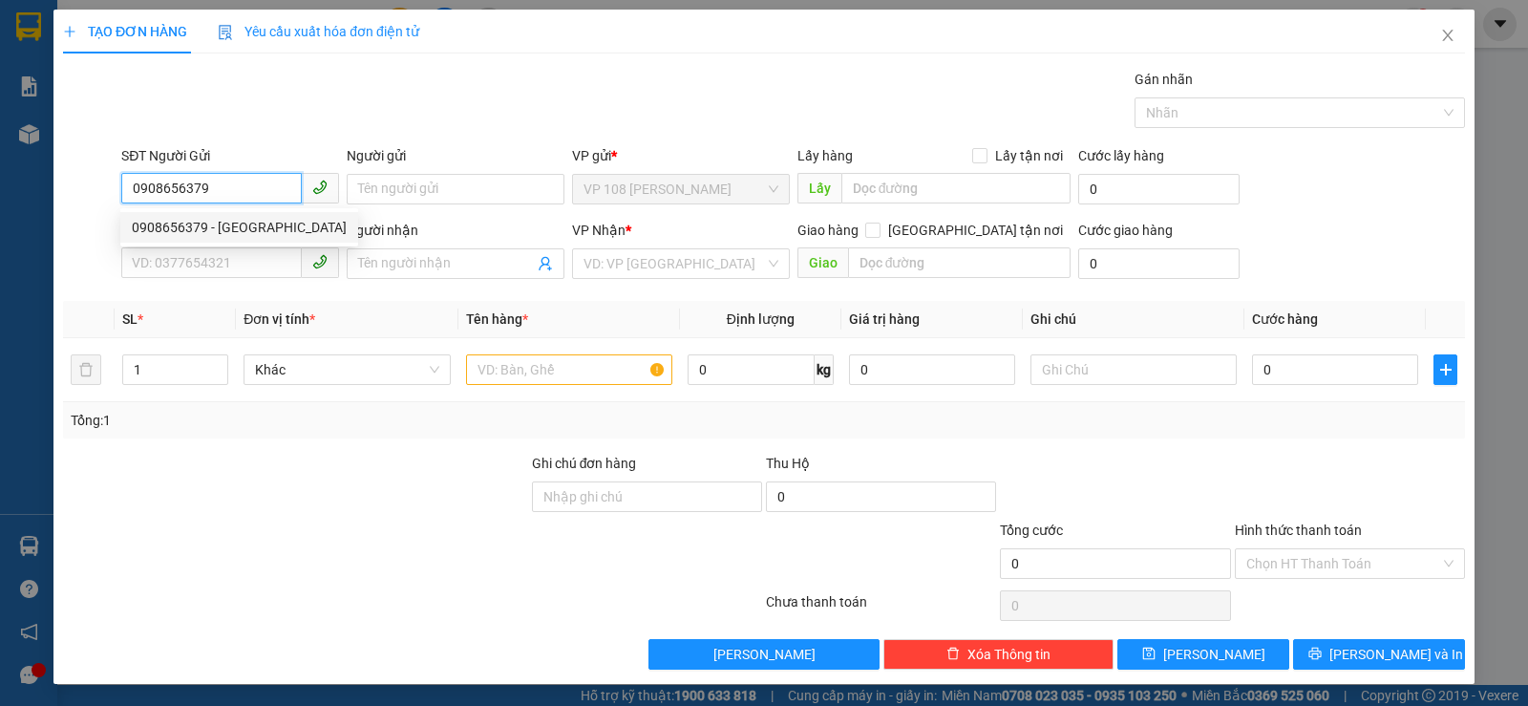
type input "ANH THỊNH"
type input "VINFAST [GEOGRAPHIC_DATA]"
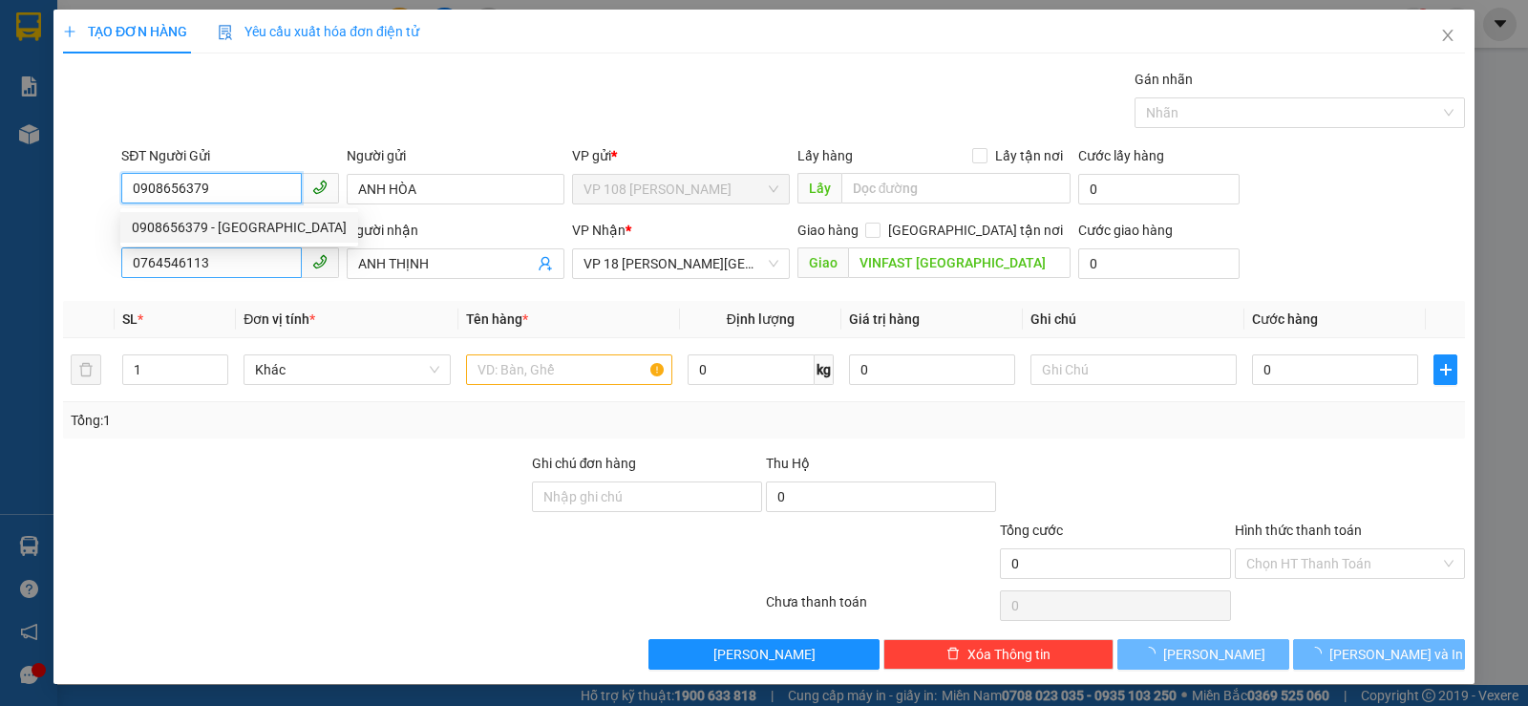
type input "20.000"
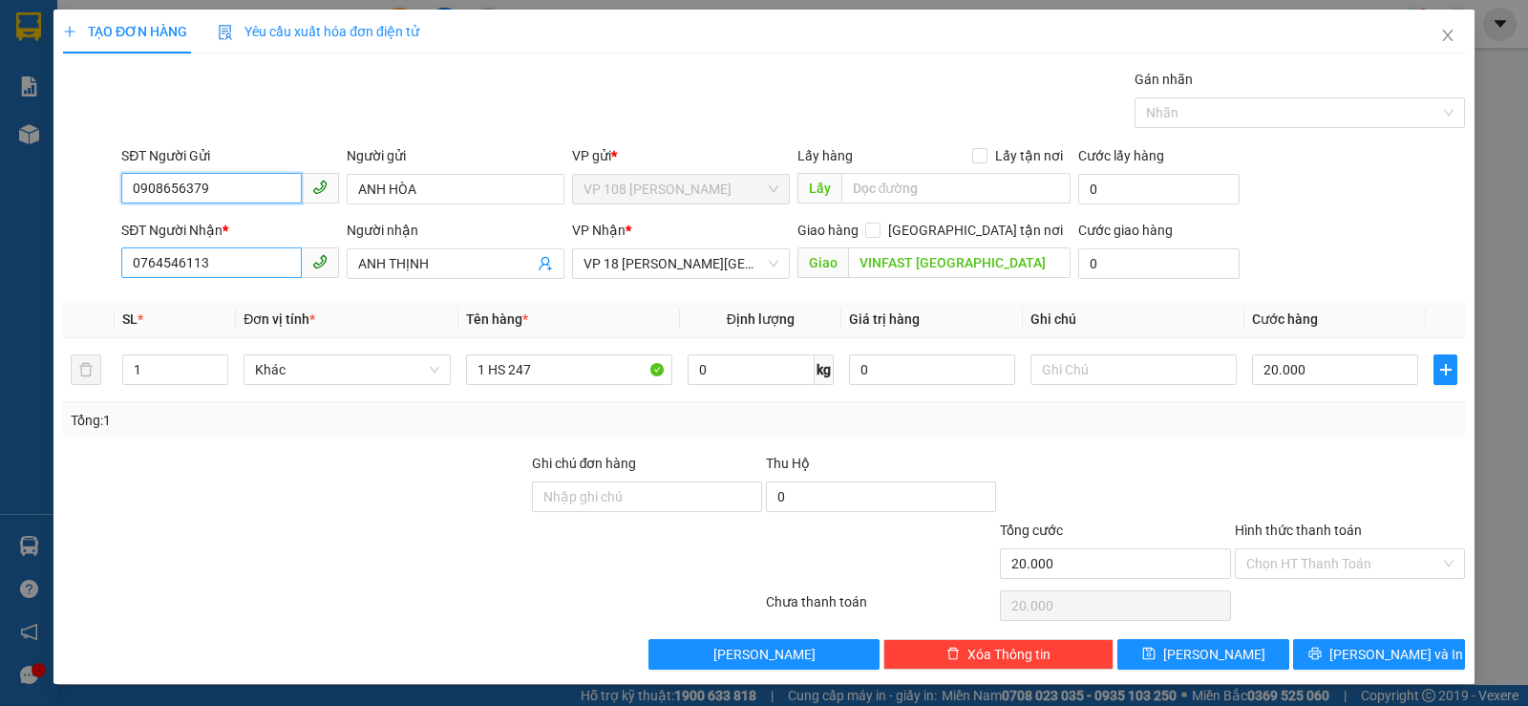
type input "0908656379"
click at [247, 266] on input "0764546113" at bounding box center [211, 262] width 181 height 31
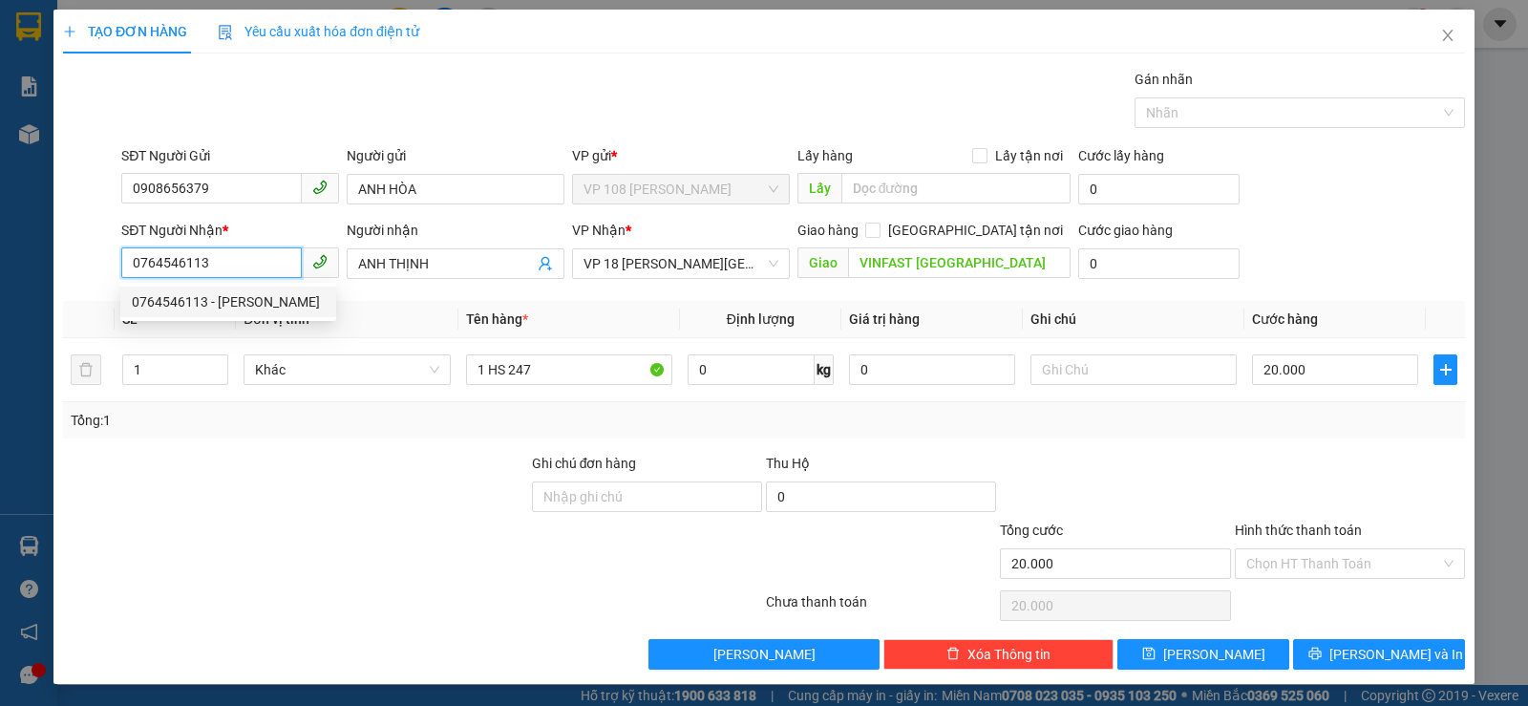
click at [247, 266] on input "0764546113" at bounding box center [211, 262] width 181 height 31
type input "0347933799"
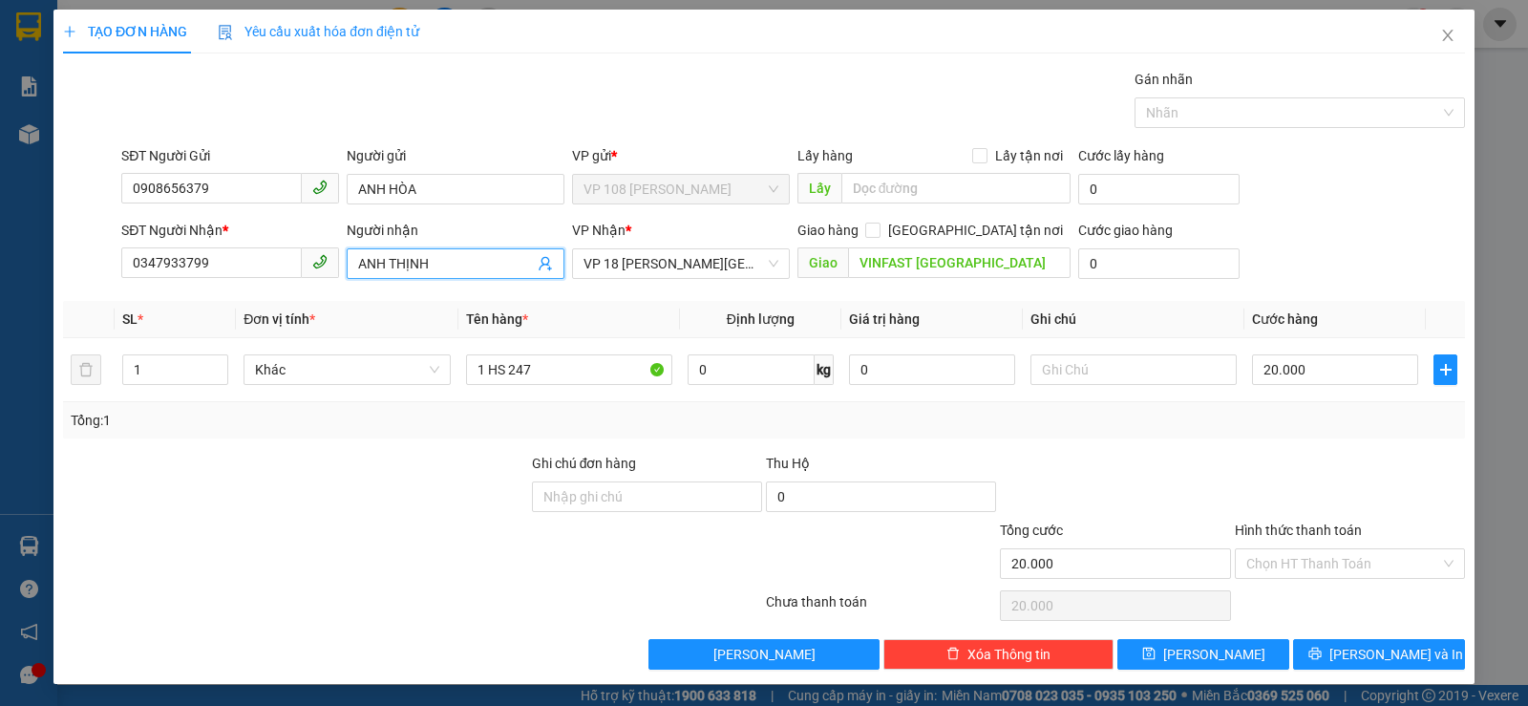
click at [407, 267] on input "ANH THỊNH" at bounding box center [446, 263] width 176 height 21
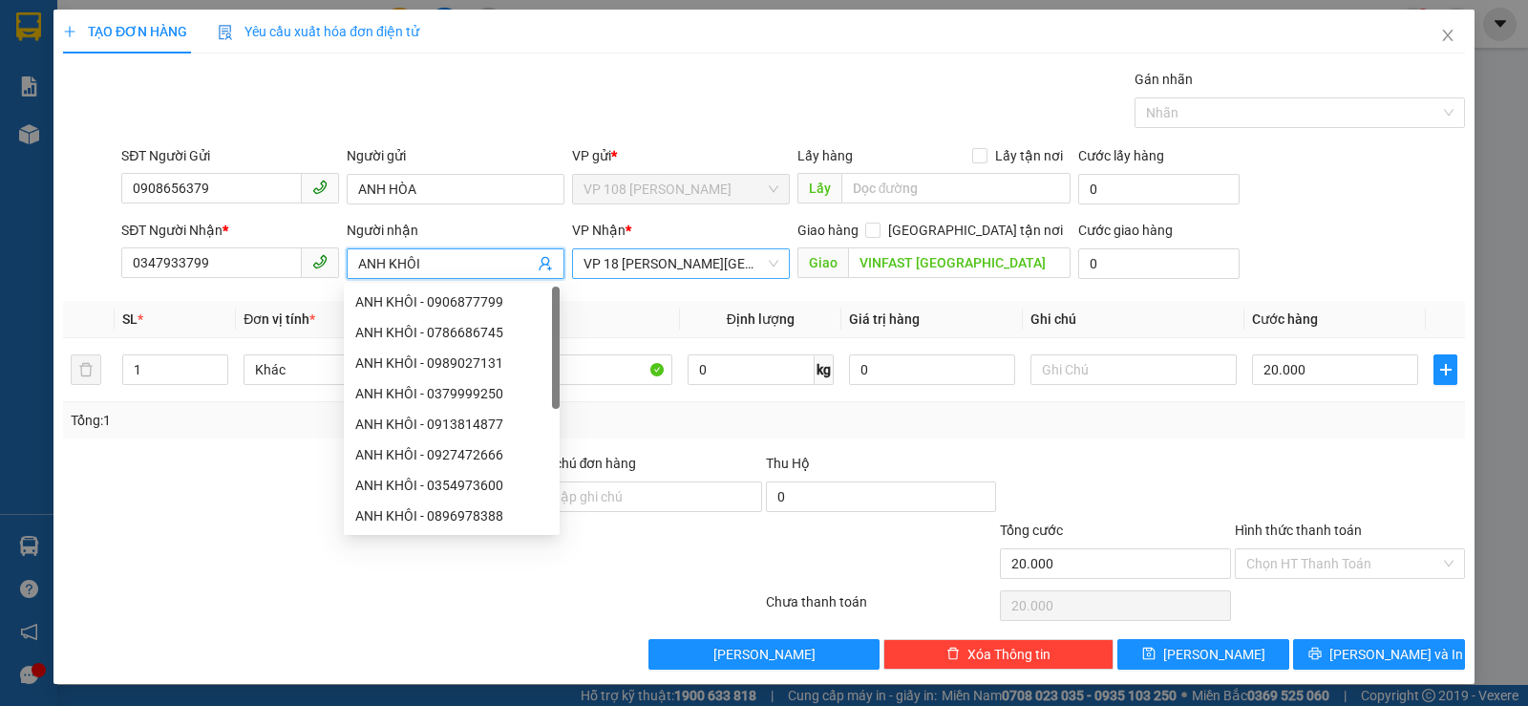
click at [734, 260] on span "VP 18 [PERSON_NAME][GEOGRAPHIC_DATA] - [GEOGRAPHIC_DATA]" at bounding box center [681, 263] width 195 height 29
type input "ANH KHÔI"
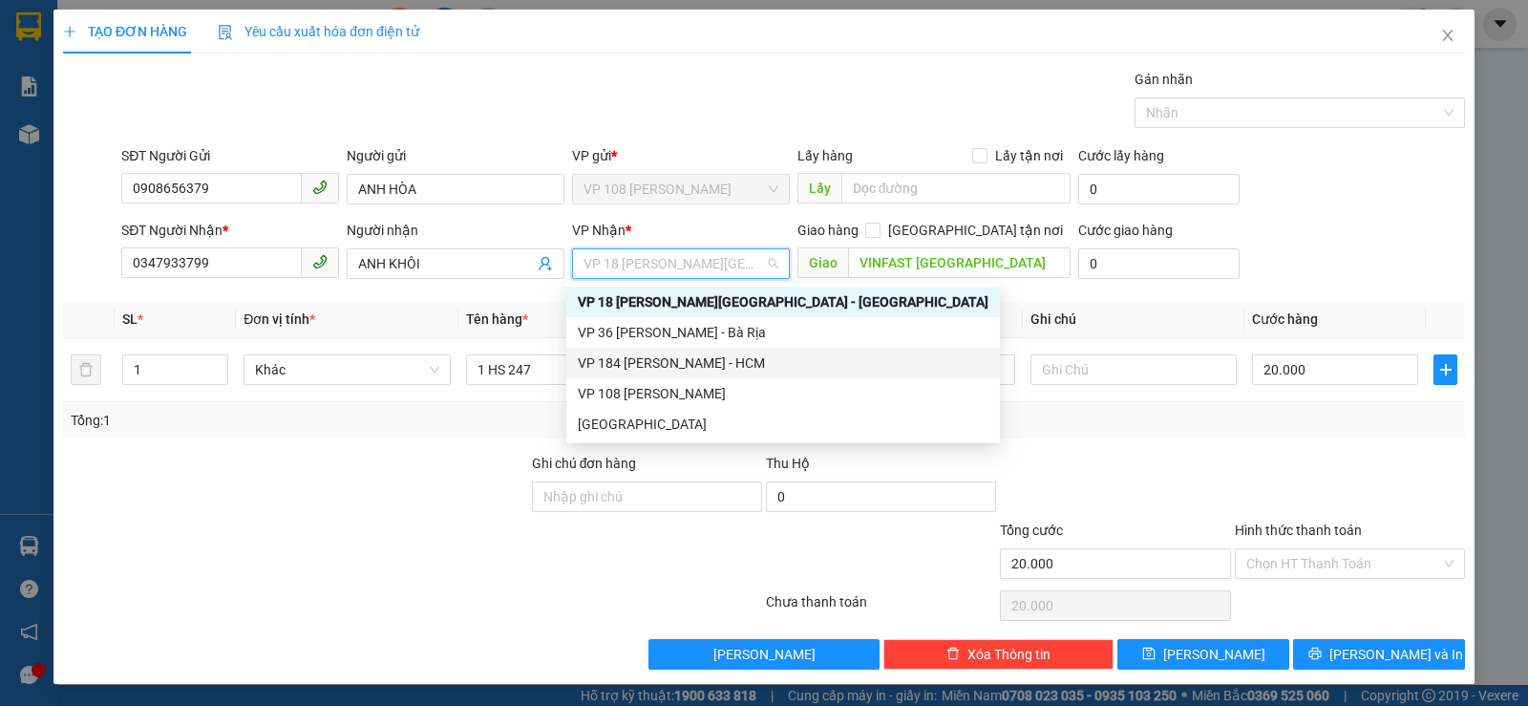
click at [710, 348] on div "VP 184 [PERSON_NAME] - HCM" at bounding box center [783, 363] width 434 height 31
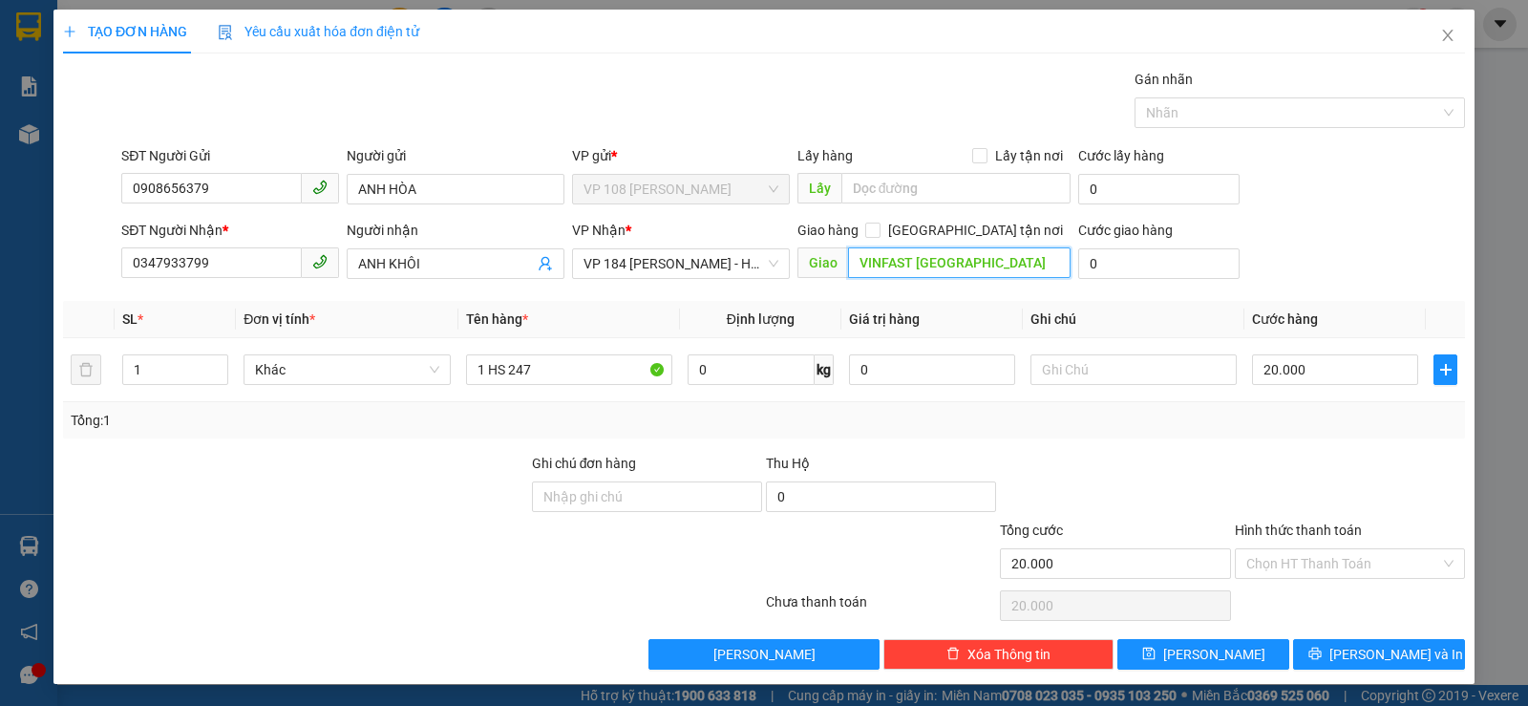
click at [923, 273] on input "VINFAST [GEOGRAPHIC_DATA]" at bounding box center [960, 262] width 224 height 31
click at [967, 267] on input "VINFAST [GEOGRAPHIC_DATA]" at bounding box center [960, 262] width 224 height 31
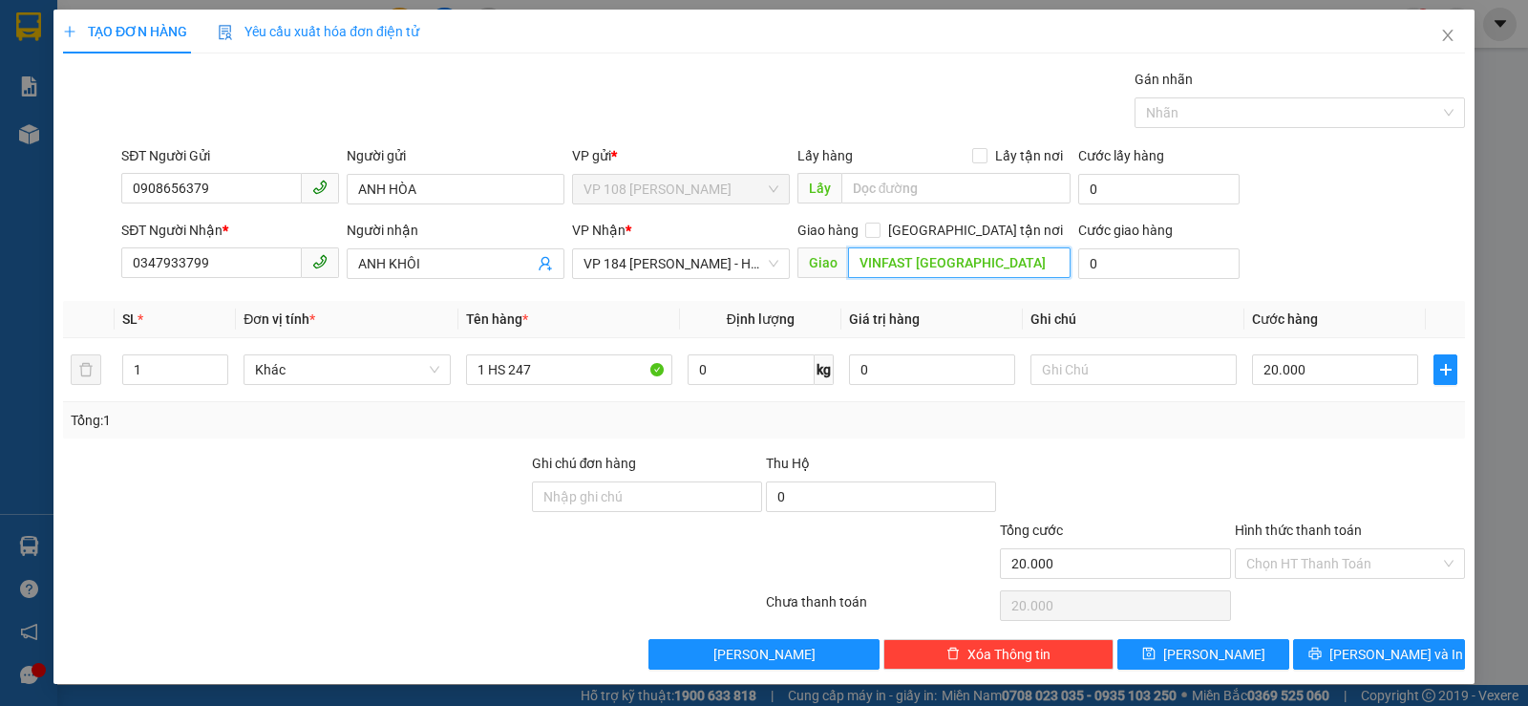
click at [967, 267] on input "VINFAST [GEOGRAPHIC_DATA]" at bounding box center [960, 262] width 224 height 31
click at [967, 267] on input "1754 ĐỘC LẬ" at bounding box center [960, 262] width 224 height 31
type input "1754 ĐỘC LẬP(VINFAST [GEOGRAPHIC_DATA])"
click at [1276, 558] on input "Hình thức thanh toán" at bounding box center [1343, 563] width 194 height 29
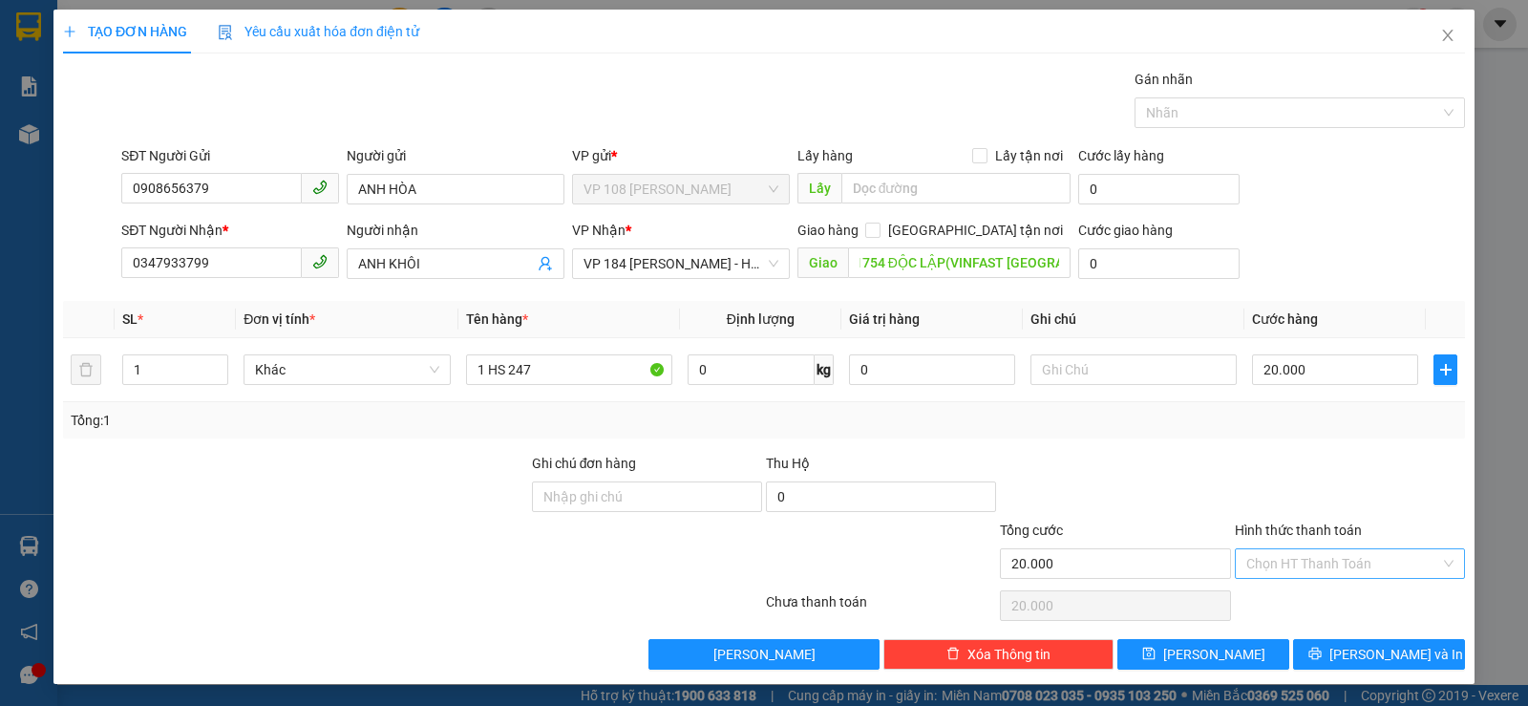
scroll to position [0, 0]
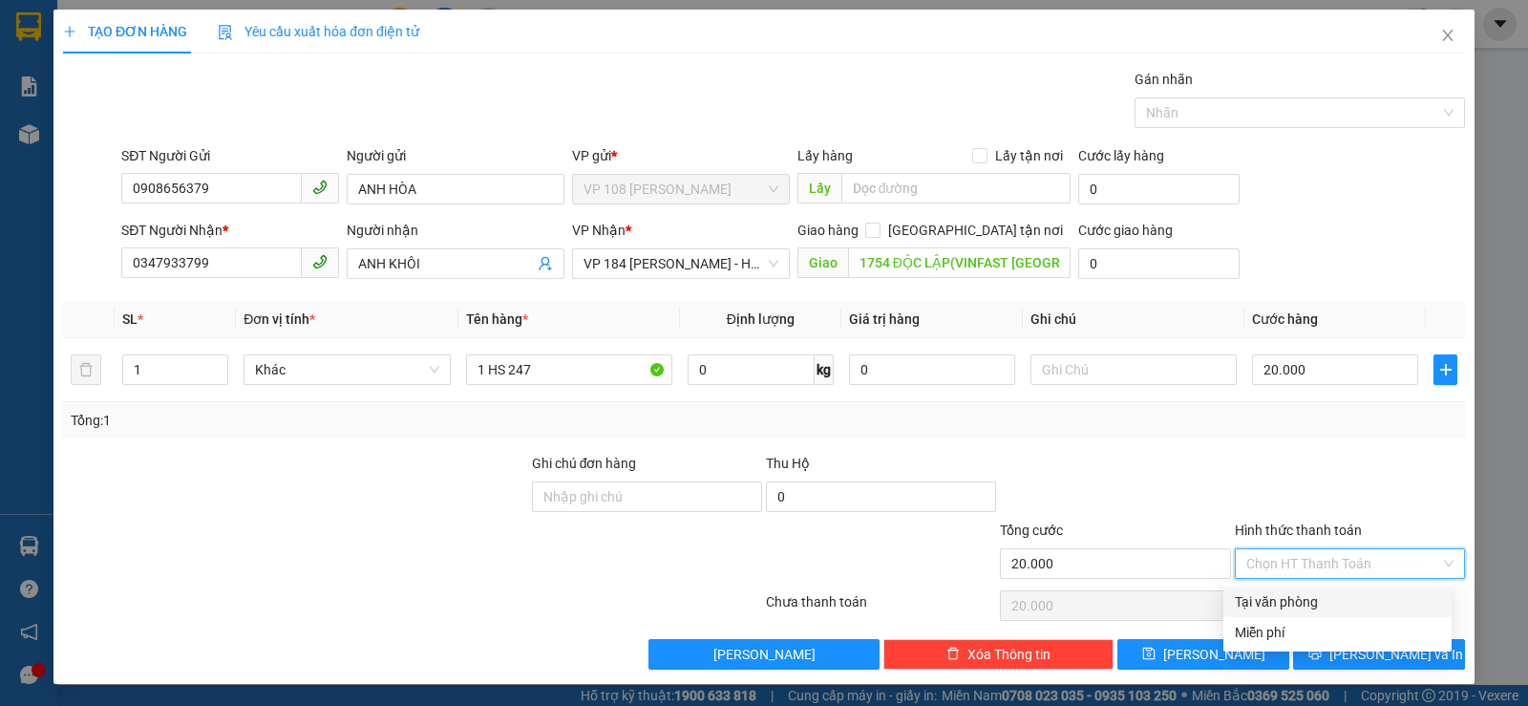
click at [1285, 588] on div "Tại văn phòng" at bounding box center [1338, 601] width 228 height 31
type input "0"
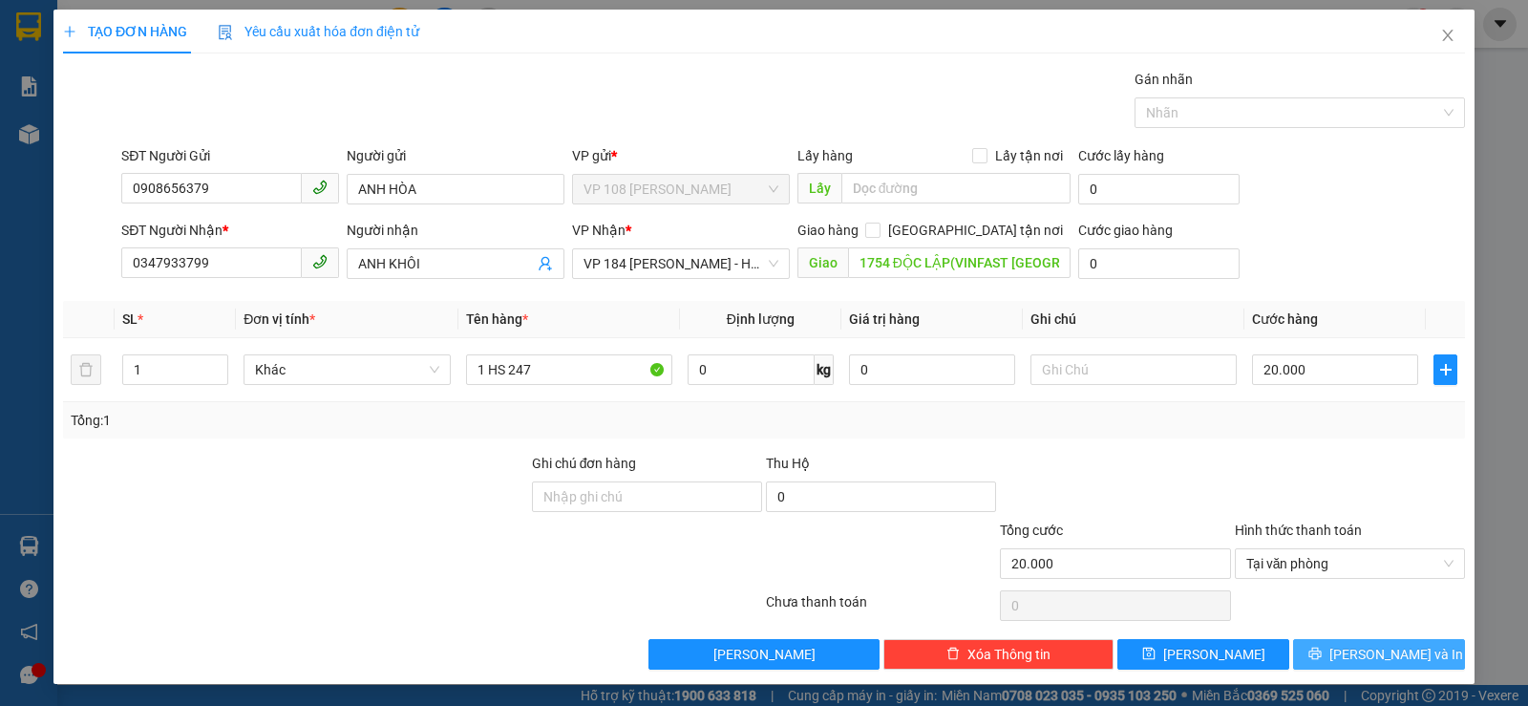
click at [1357, 653] on span "[PERSON_NAME] và In" at bounding box center [1397, 654] width 134 height 21
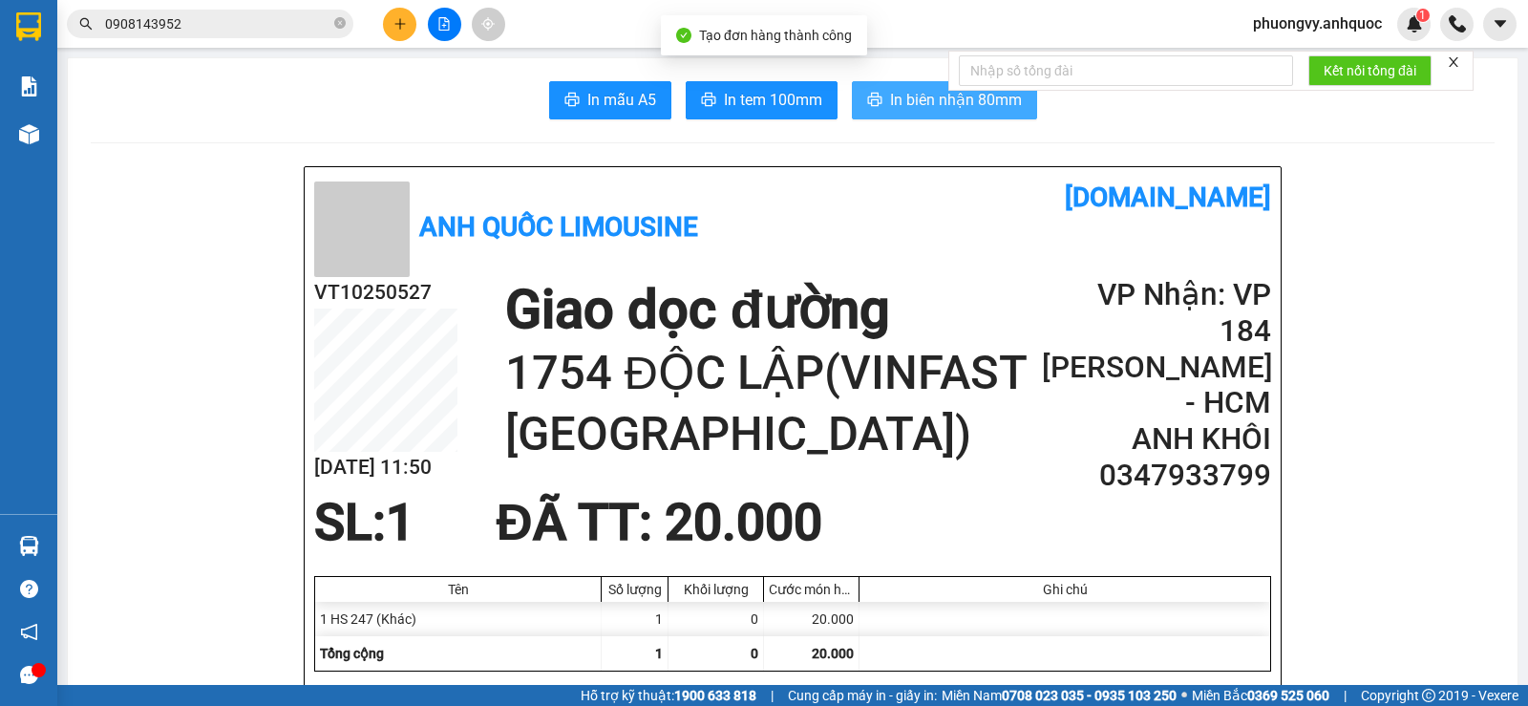
click at [890, 101] on span "In biên nhận 80mm" at bounding box center [956, 100] width 132 height 24
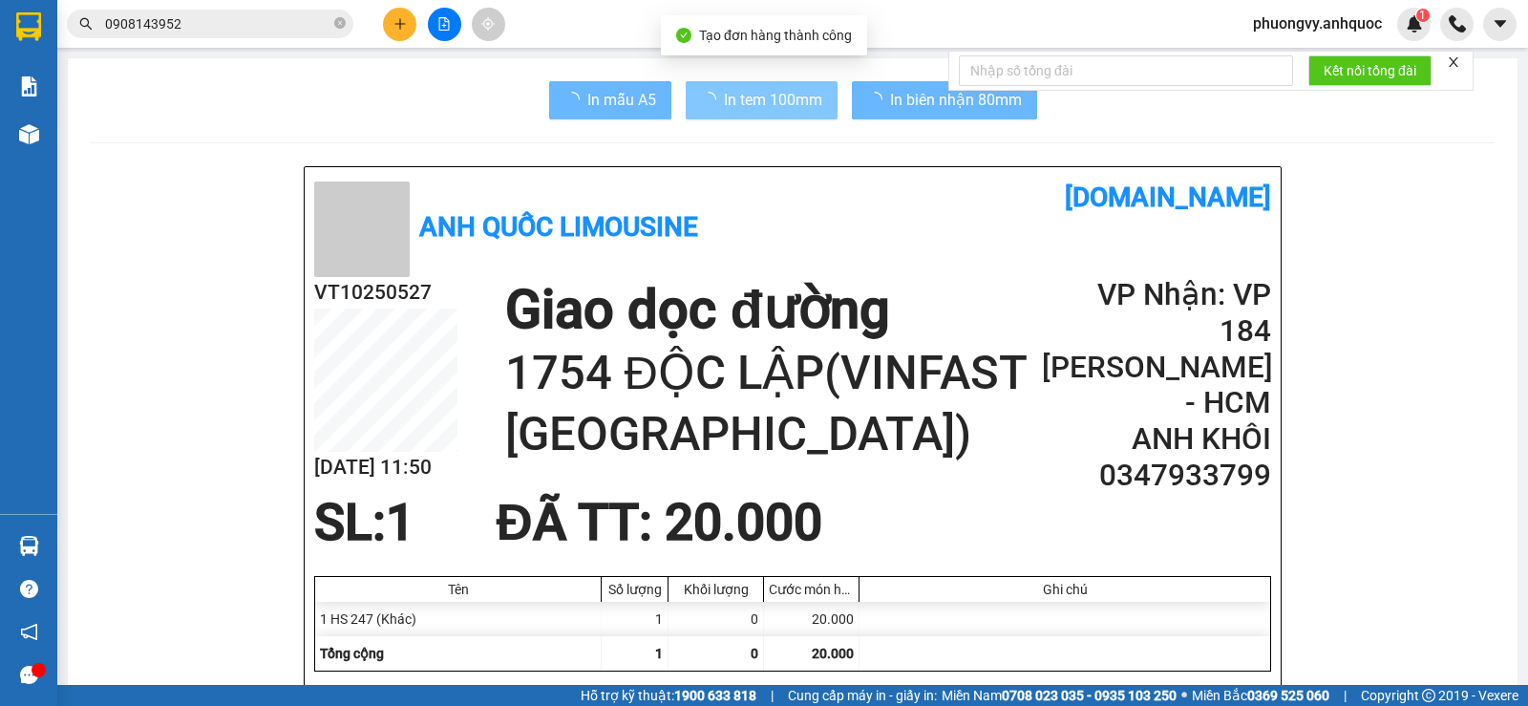
click at [774, 109] on span "In tem 100mm" at bounding box center [773, 100] width 98 height 24
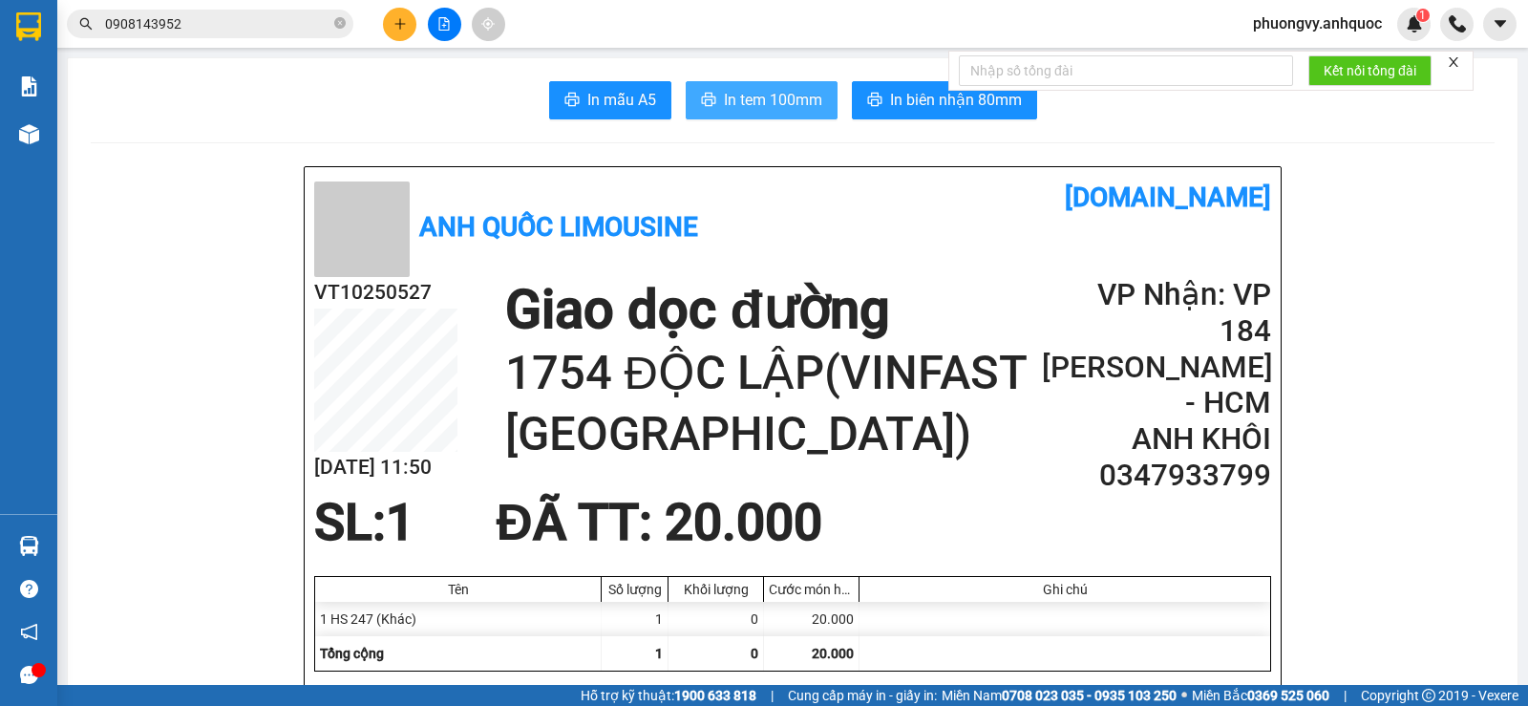
drag, startPoint x: 785, startPoint y: 121, endPoint x: 783, endPoint y: 112, distance: 9.7
click at [783, 112] on span "In tem 100mm" at bounding box center [773, 100] width 98 height 24
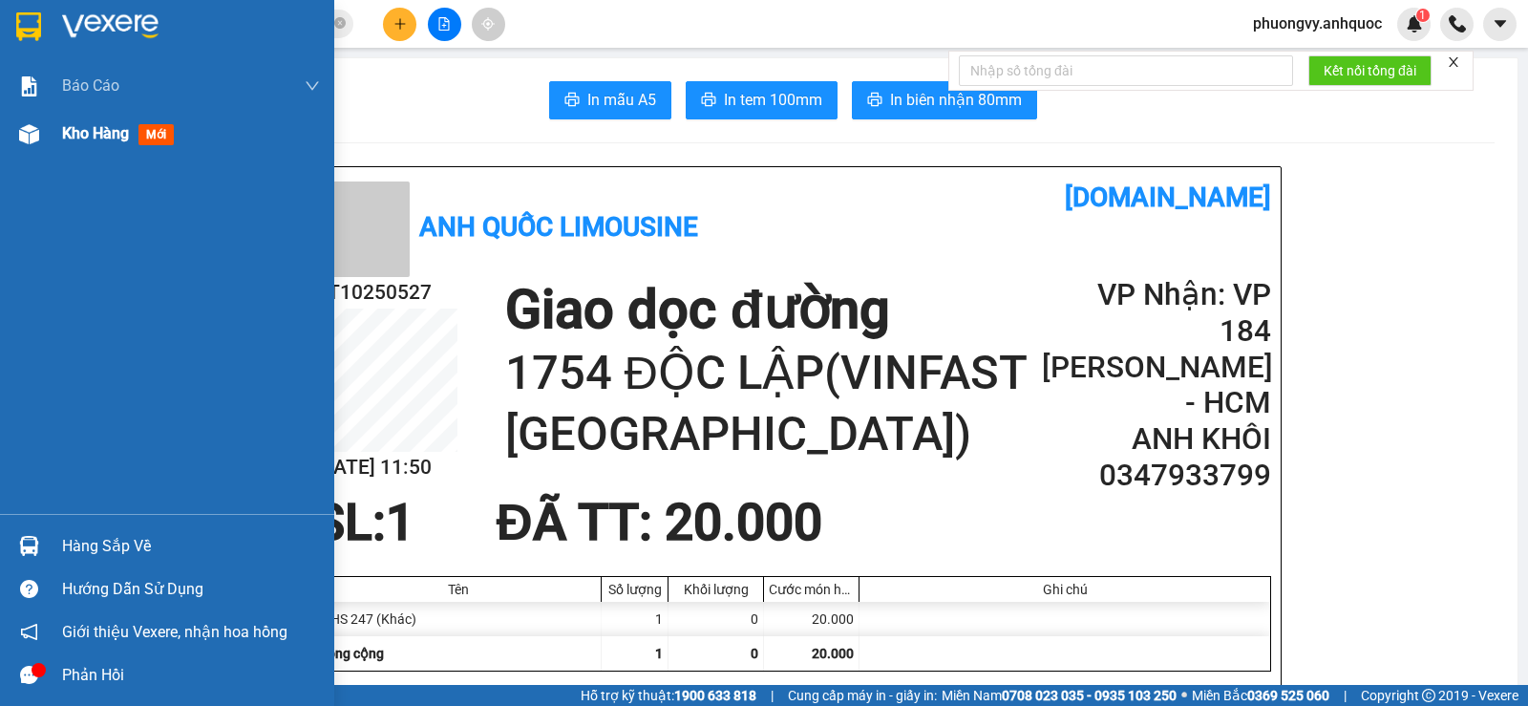
click at [79, 130] on span "Kho hàng" at bounding box center [95, 133] width 67 height 18
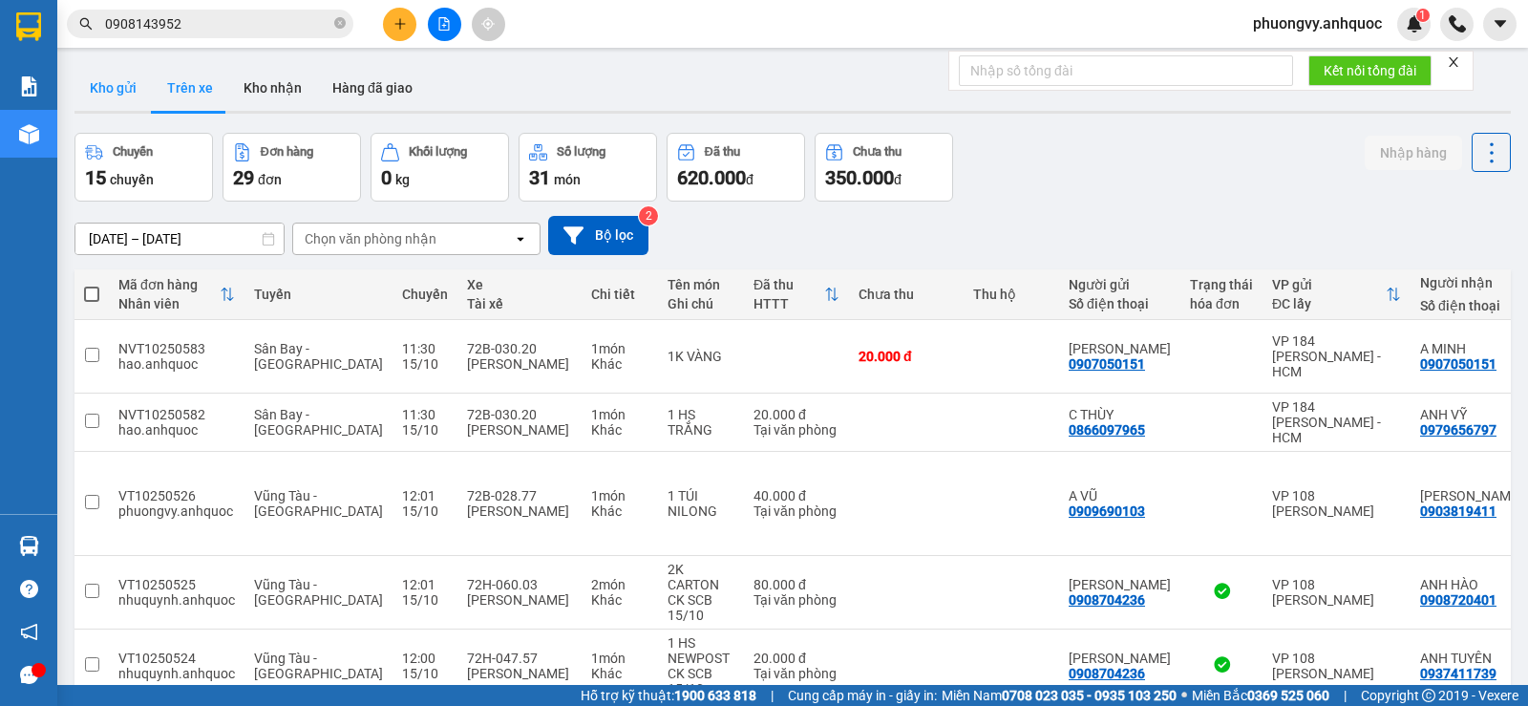
click at [101, 70] on button "Kho gửi" at bounding box center [113, 88] width 77 height 46
